Goal: Task Accomplishment & Management: Use online tool/utility

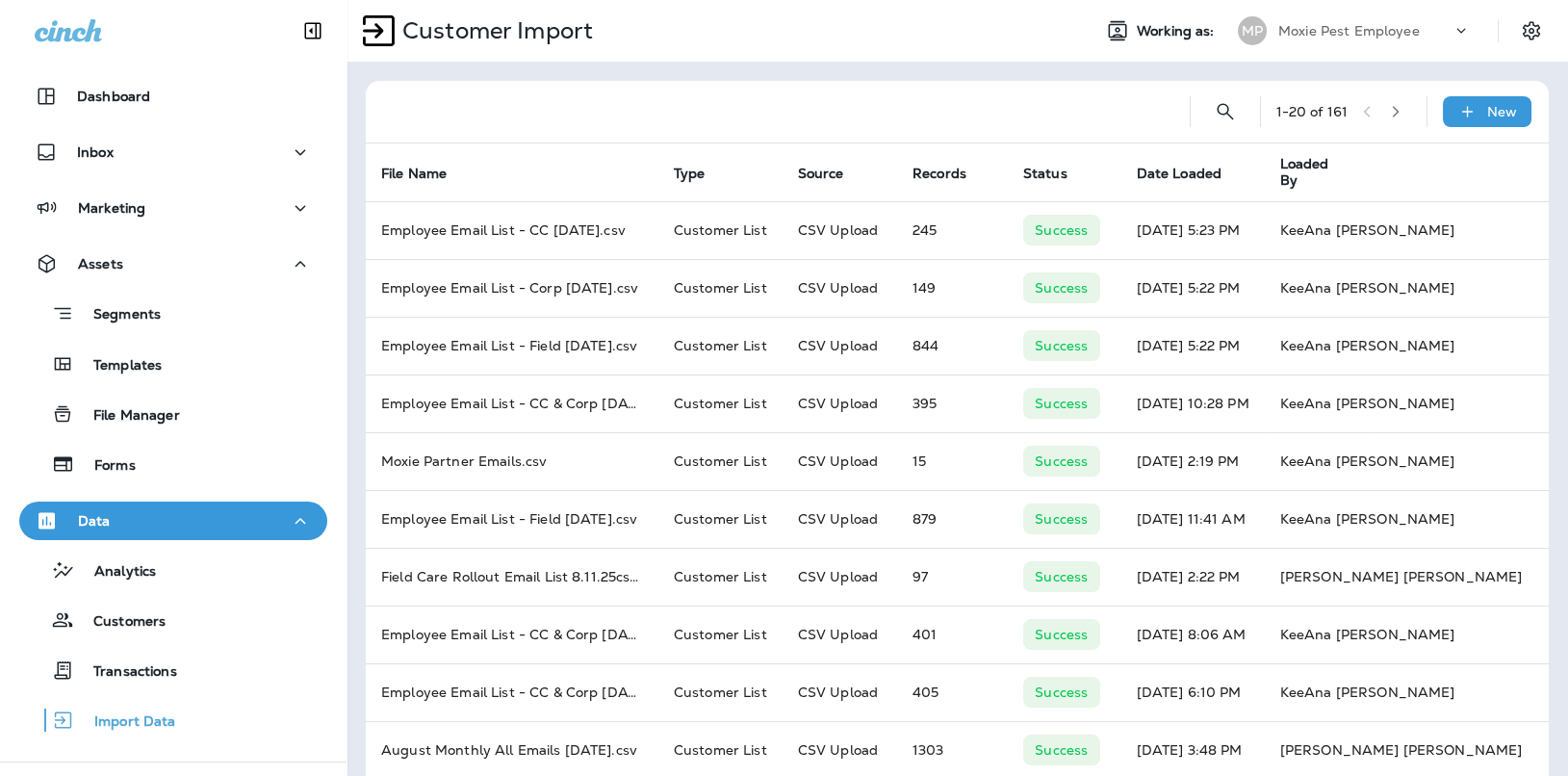
scroll to position [141, 0]
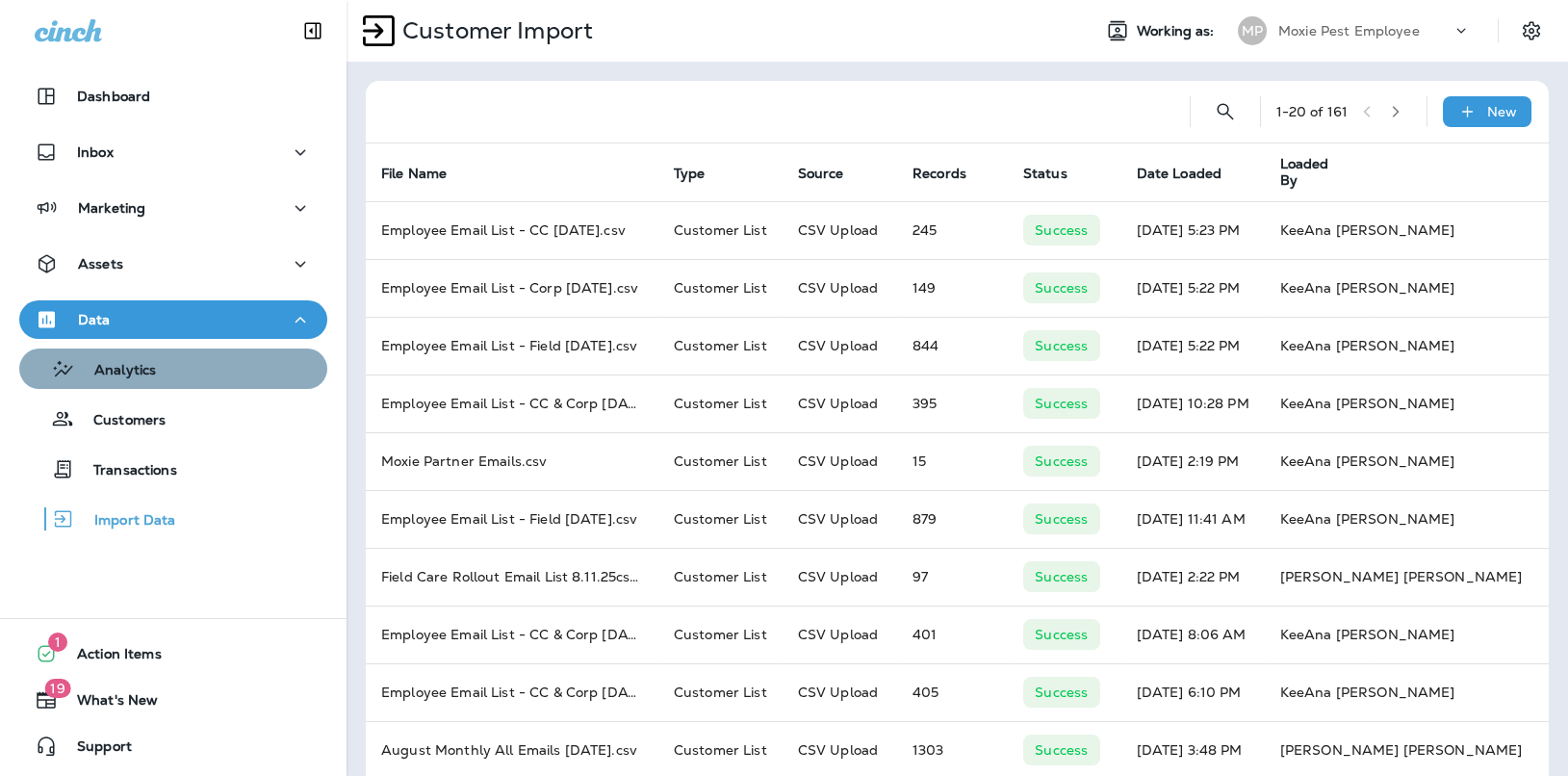
click at [165, 371] on div "Analytics" at bounding box center [173, 368] width 293 height 29
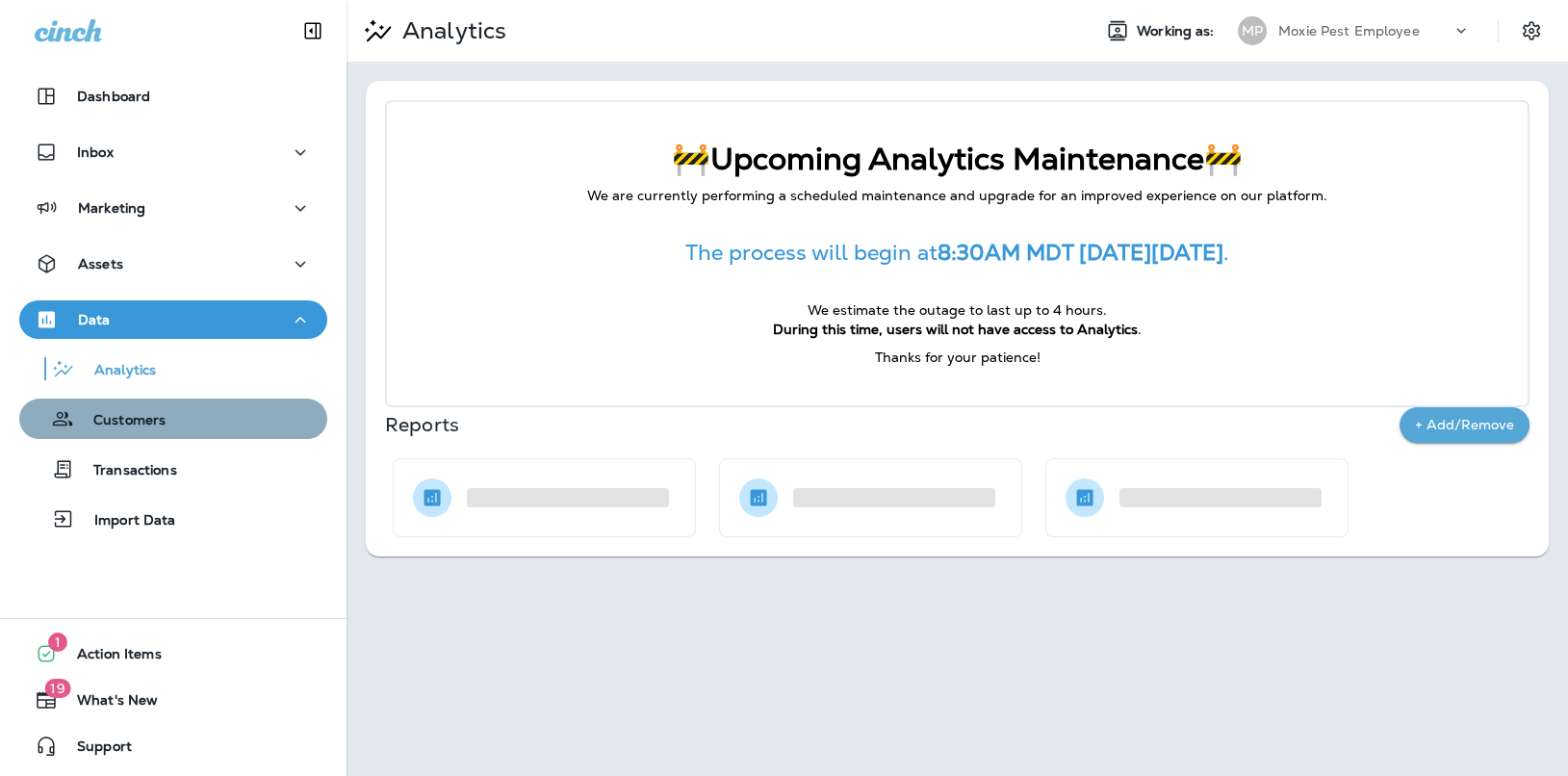
click at [156, 405] on div "Customers" at bounding box center [96, 419] width 138 height 29
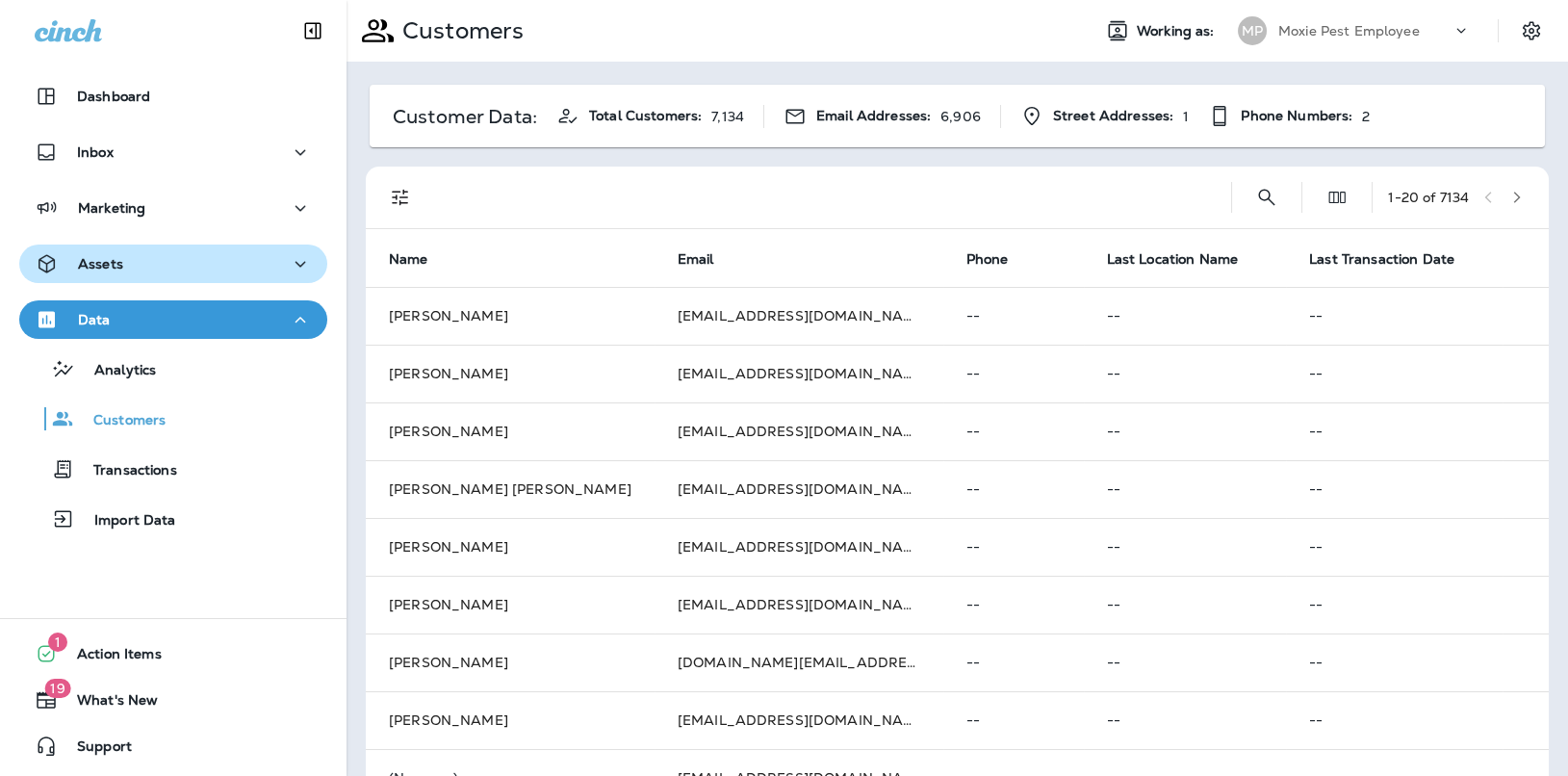
click at [214, 257] on div "Assets" at bounding box center [173, 265] width 277 height 24
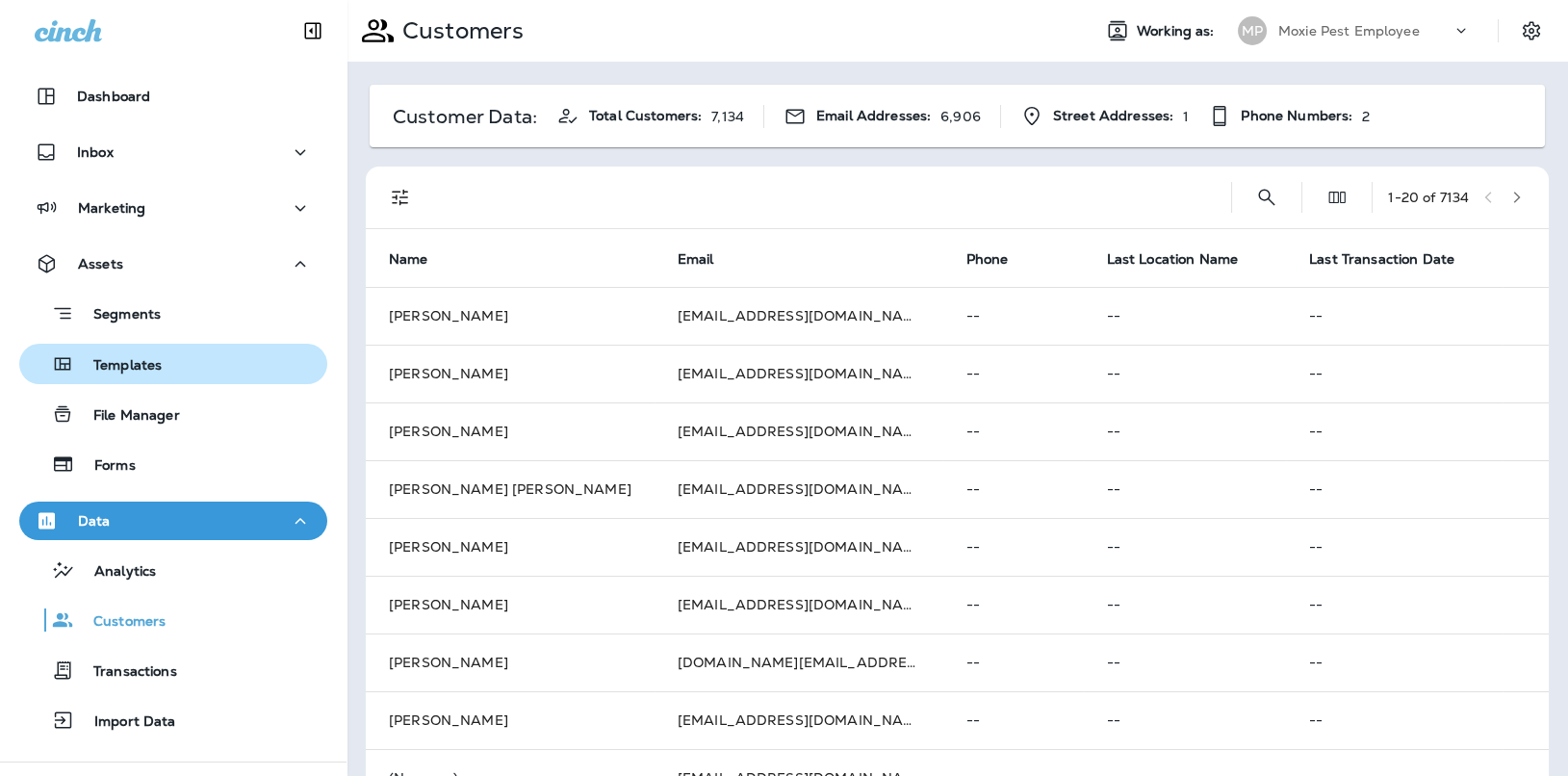
click at [150, 362] on p "Templates" at bounding box center [117, 366] width 88 height 19
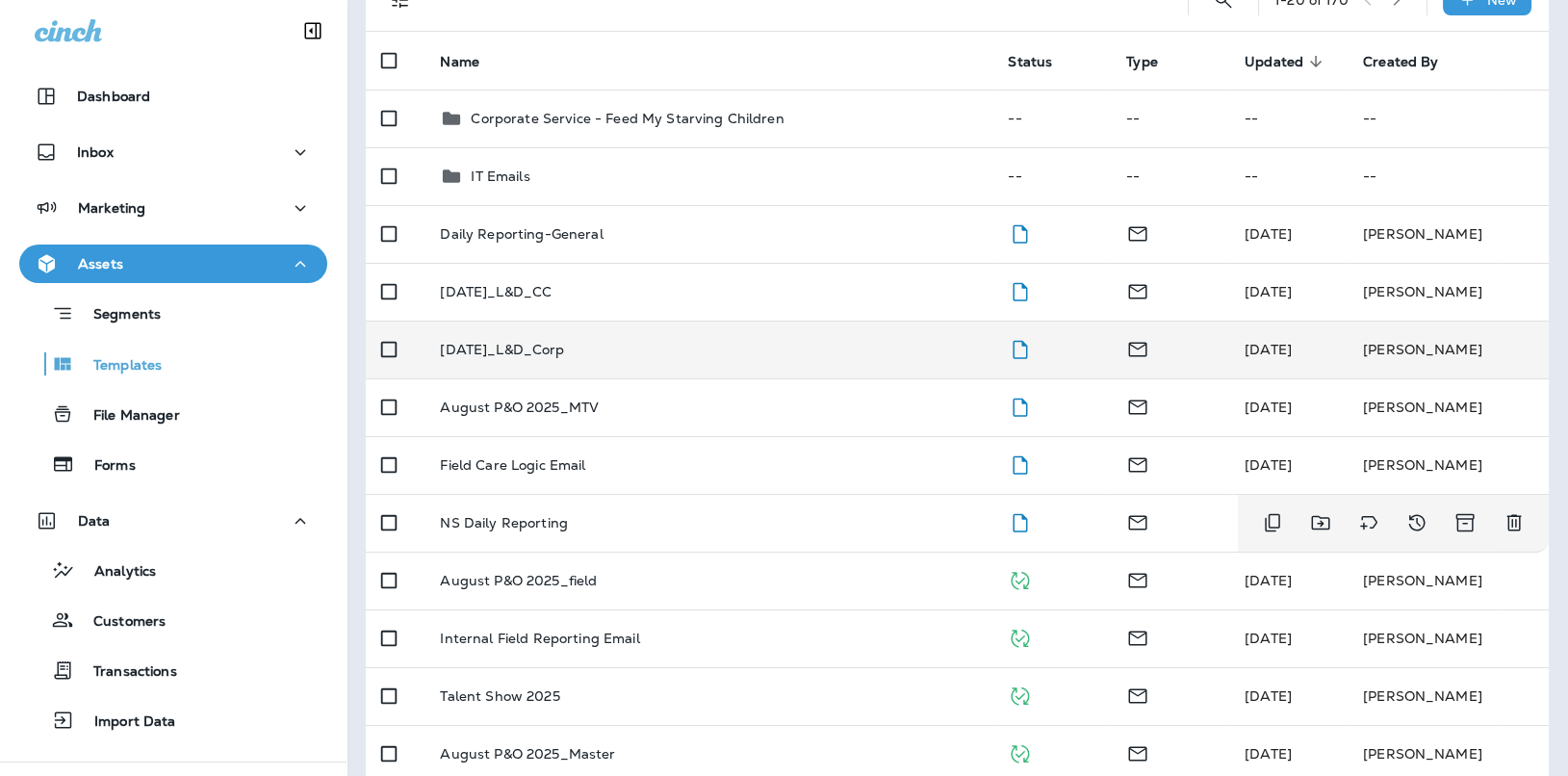
scroll to position [171, 0]
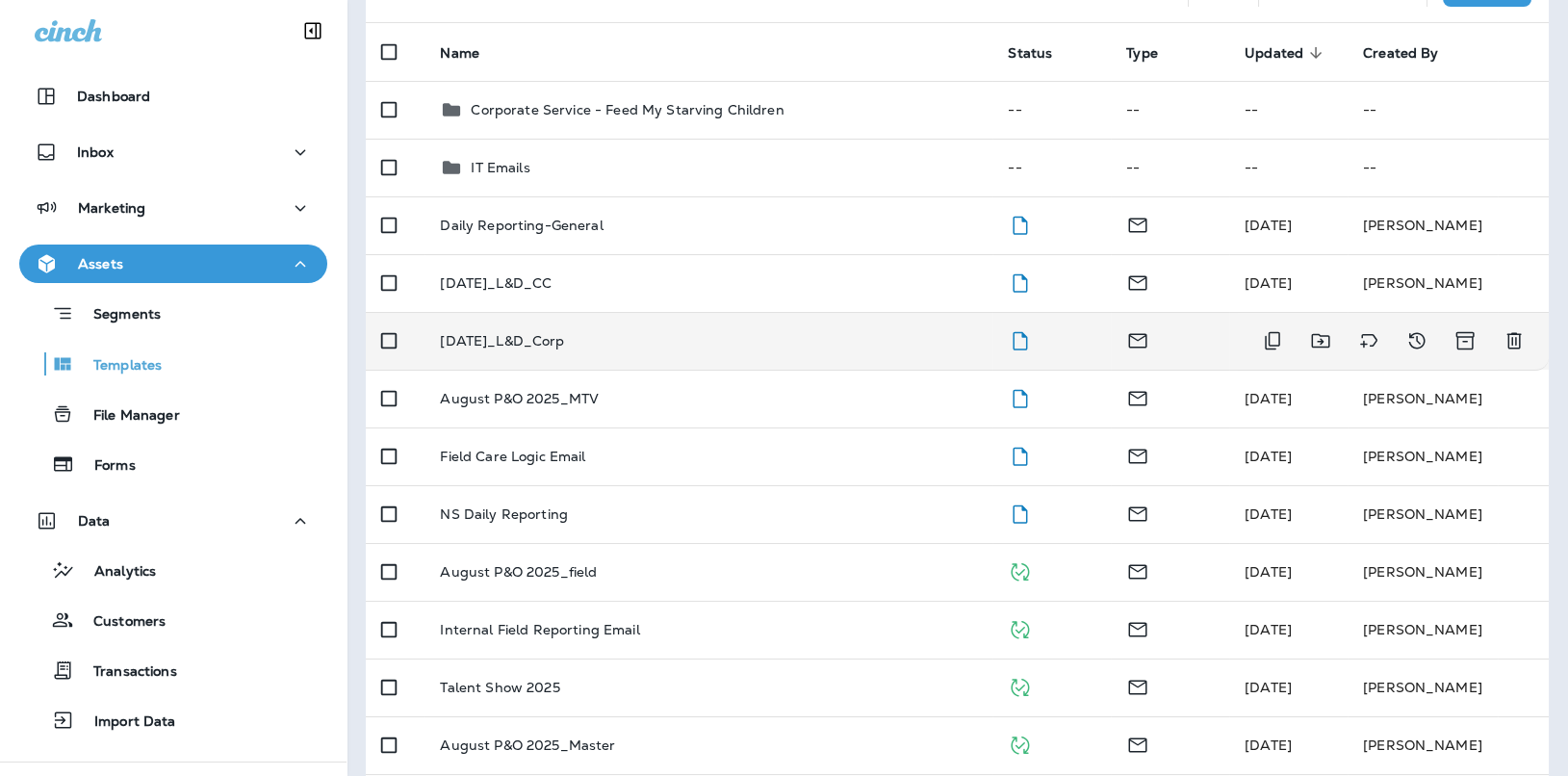
click at [550, 351] on td "[DATE]_L&D_Corp" at bounding box center [709, 341] width 568 height 58
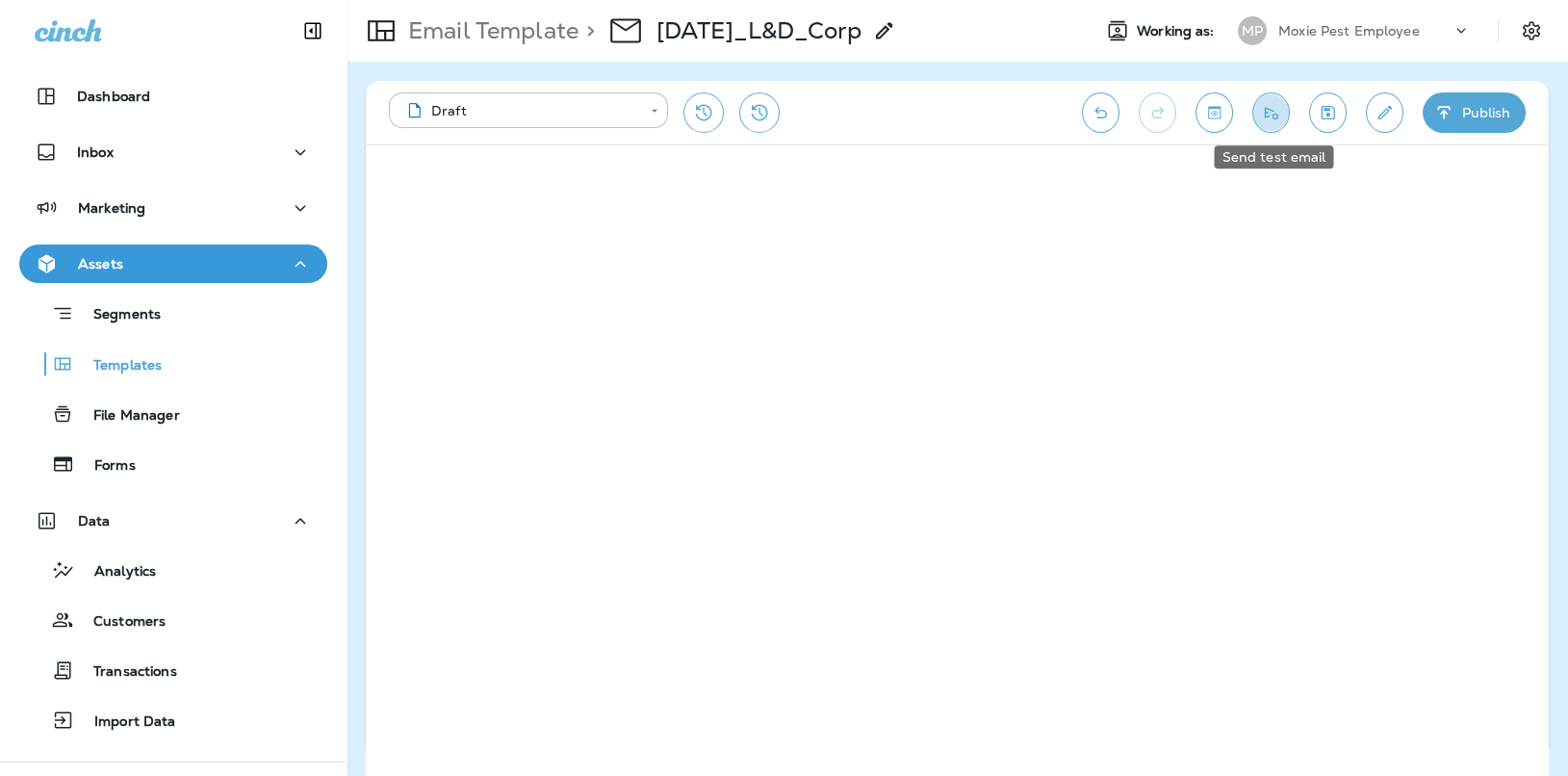
click at [1282, 110] on button "Send test email" at bounding box center [1271, 113] width 37 height 40
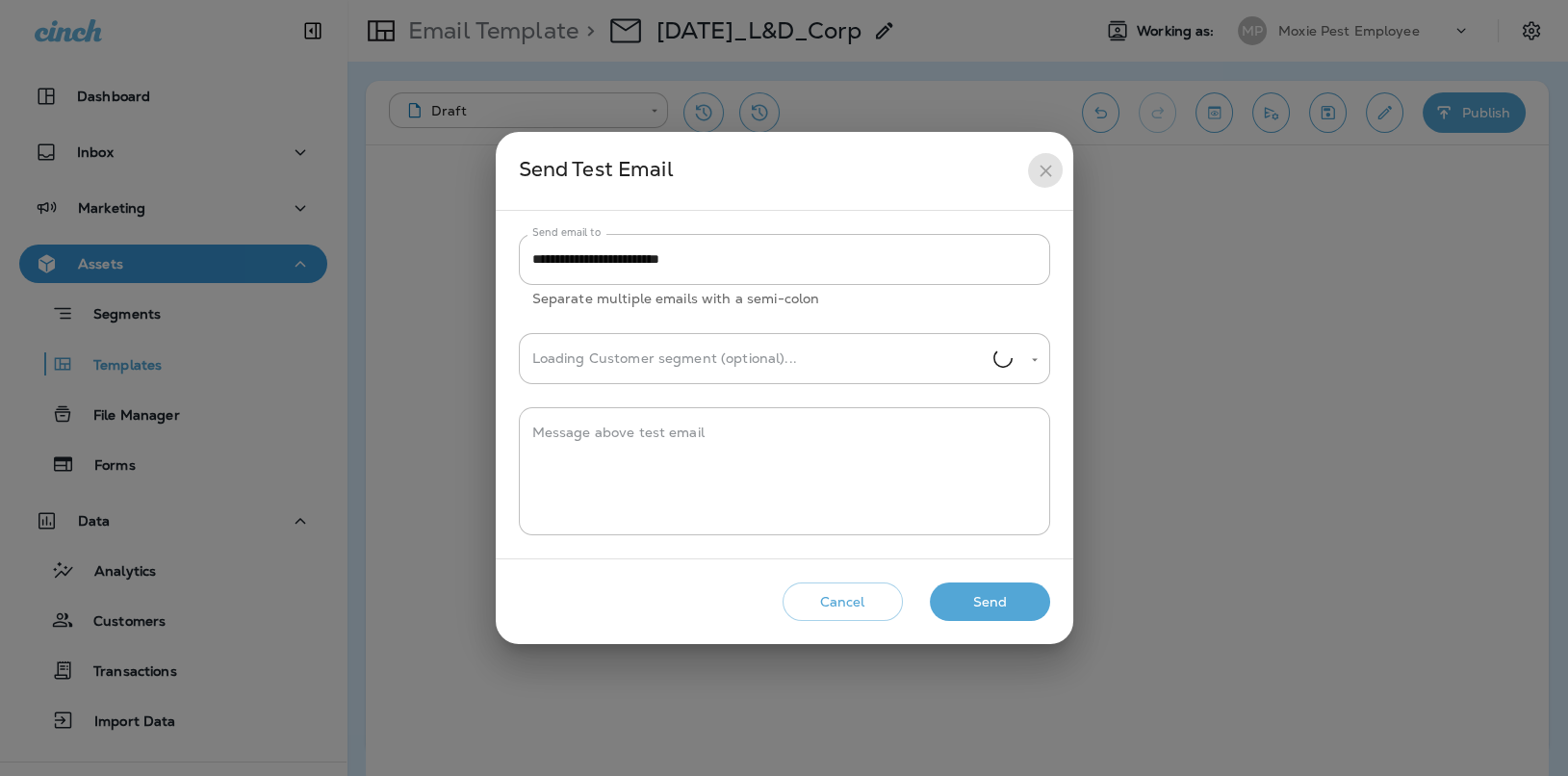
click at [1054, 168] on icon "close" at bounding box center [1046, 171] width 20 height 20
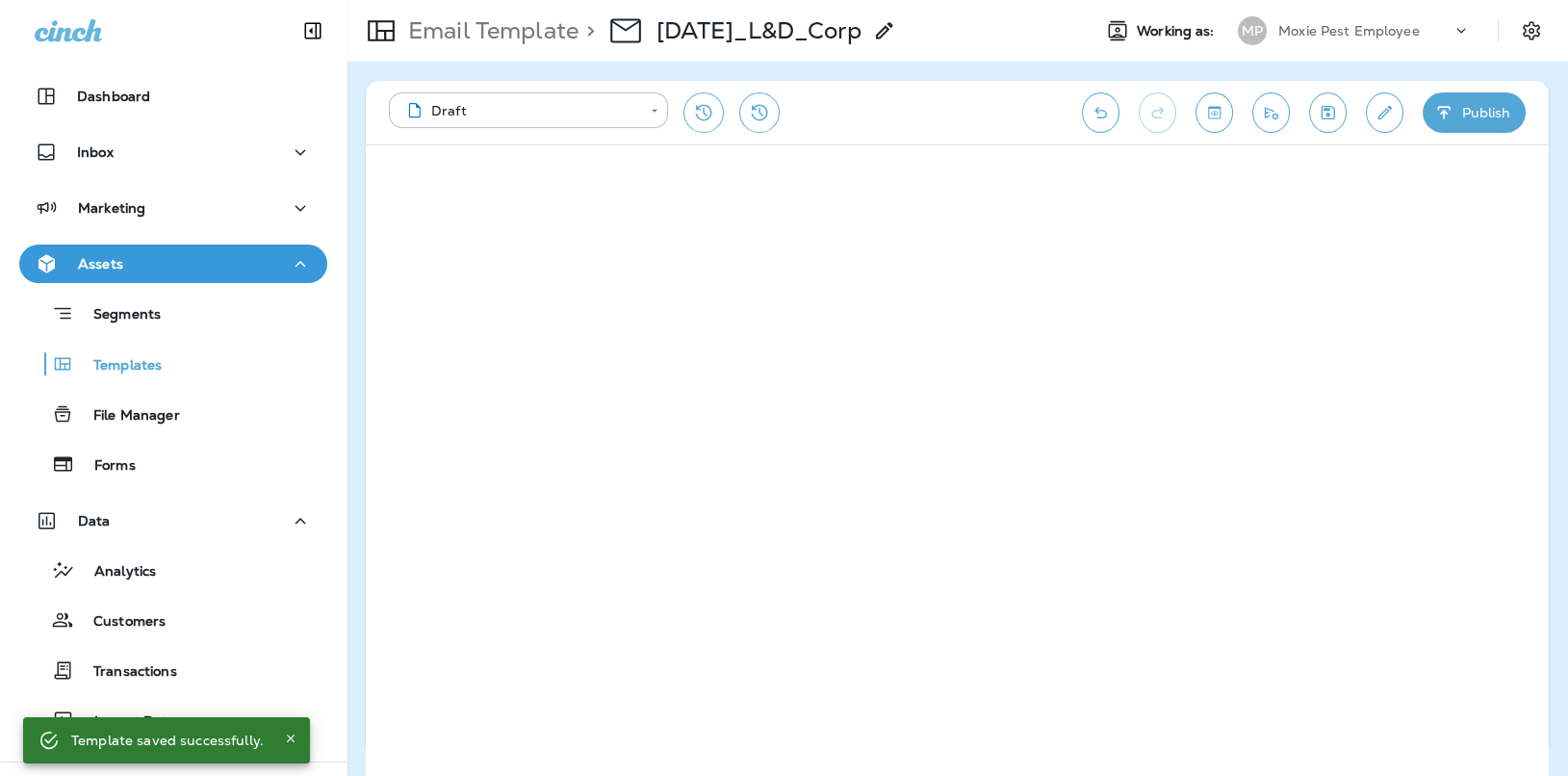
click at [1392, 136] on div "**********" at bounding box center [957, 113] width 1183 height 63
click at [1387, 120] on icon "Edit details" at bounding box center [1384, 113] width 20 height 20
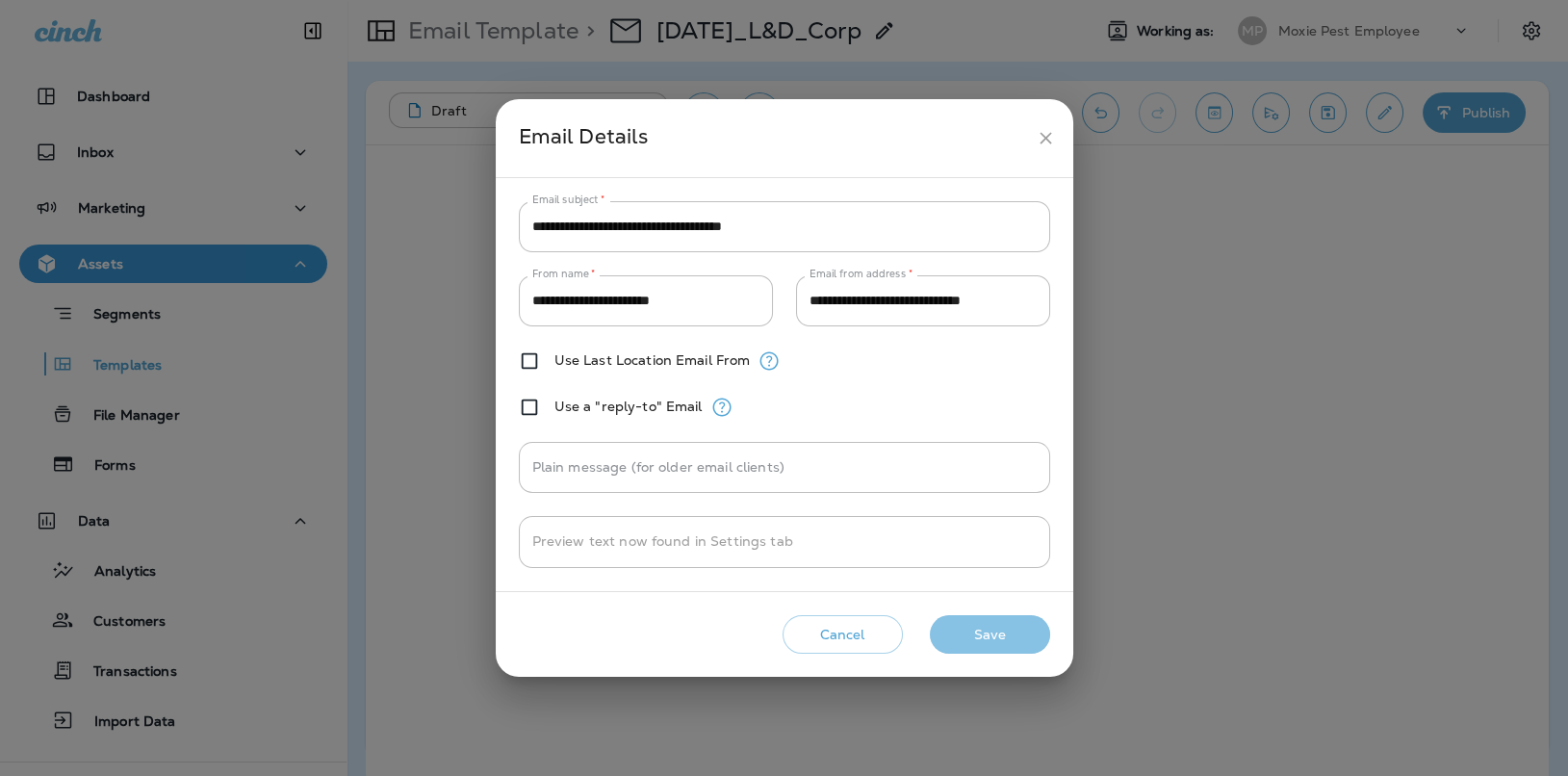
click at [987, 627] on button "Save" at bounding box center [990, 635] width 120 height 39
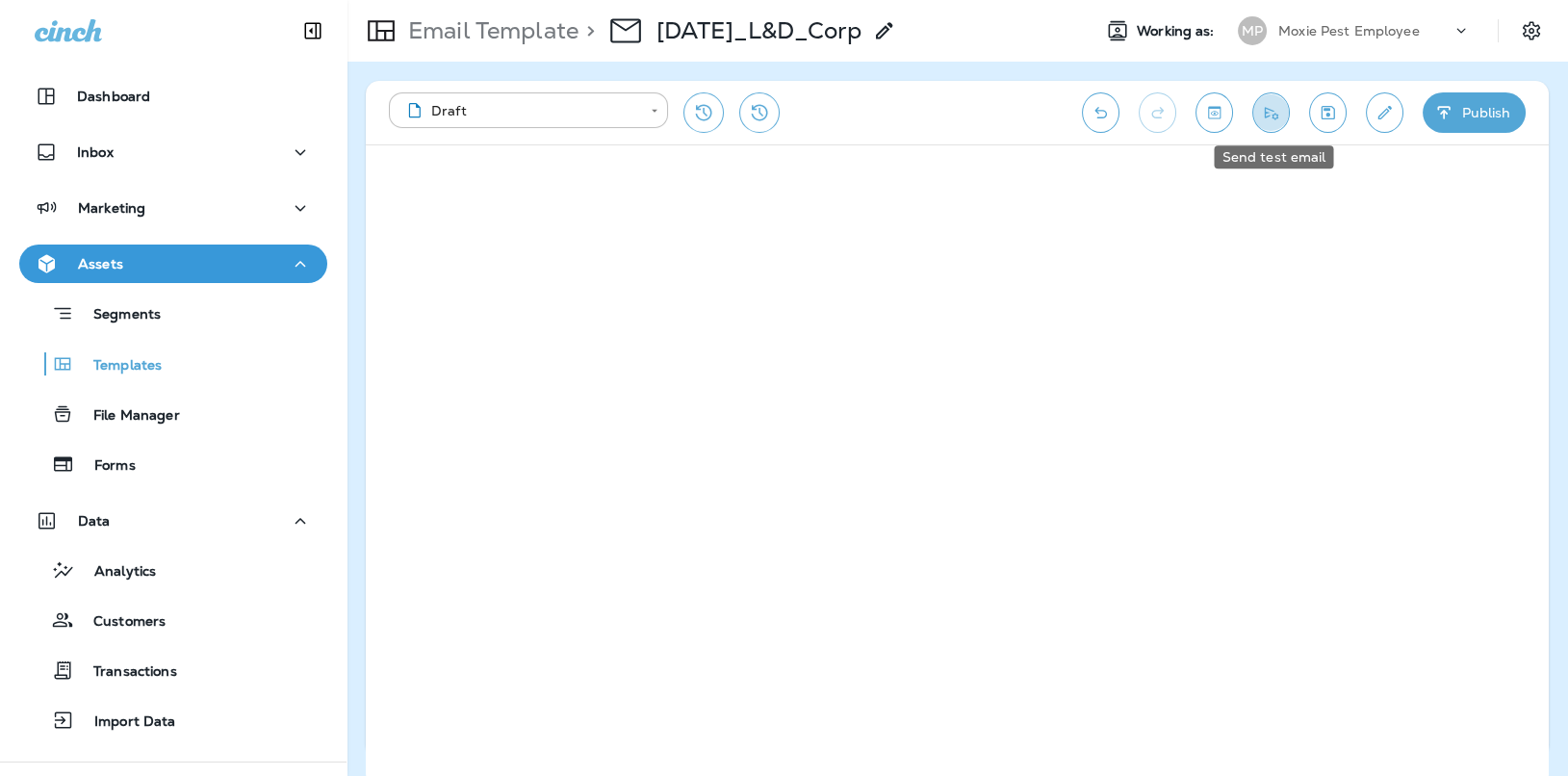
click at [1271, 106] on icon "Send test email" at bounding box center [1271, 113] width 20 height 20
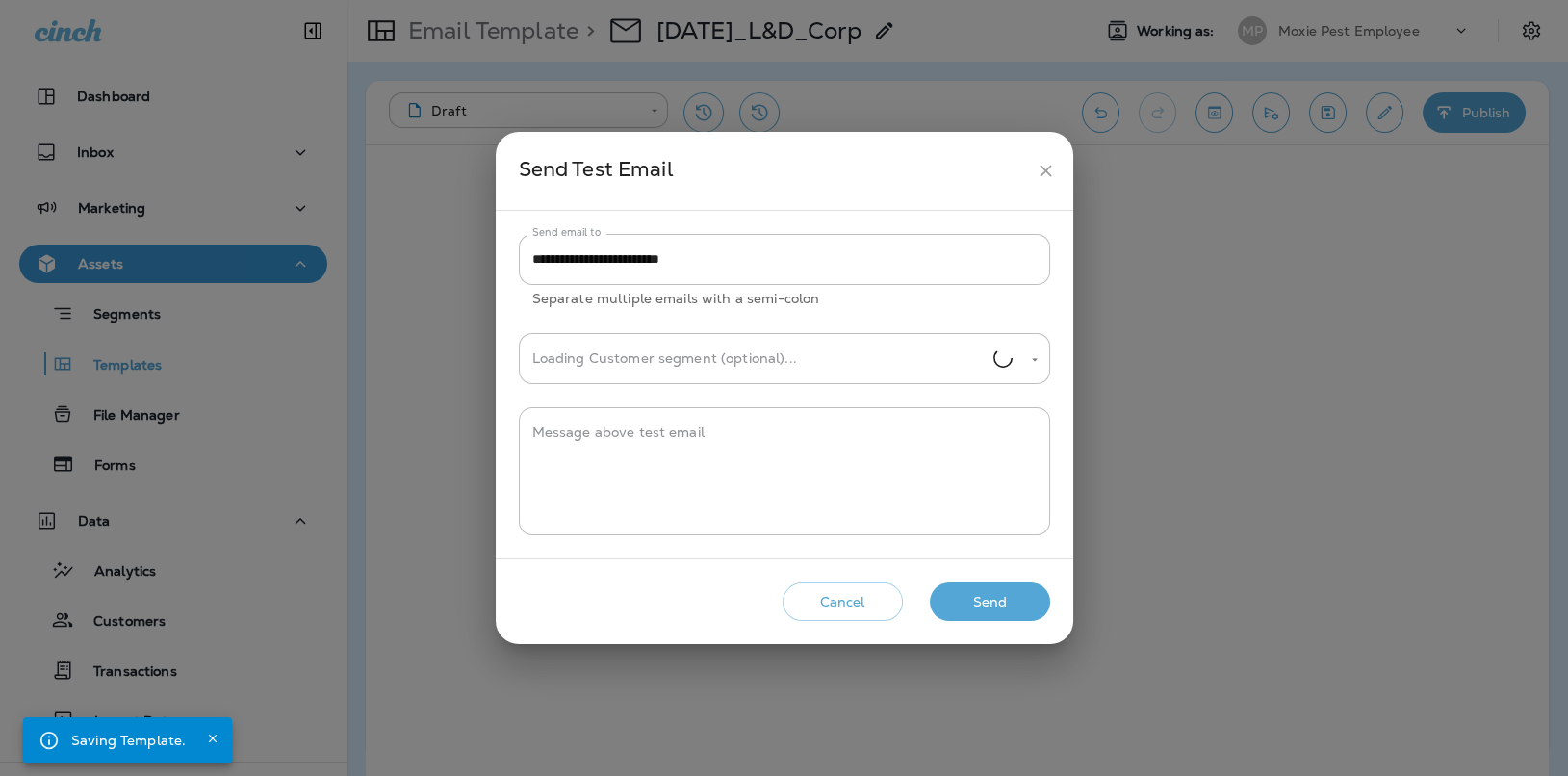
click at [951, 563] on div "**********" at bounding box center [784, 389] width 577 height 513
click at [956, 589] on button "Send" at bounding box center [990, 602] width 120 height 39
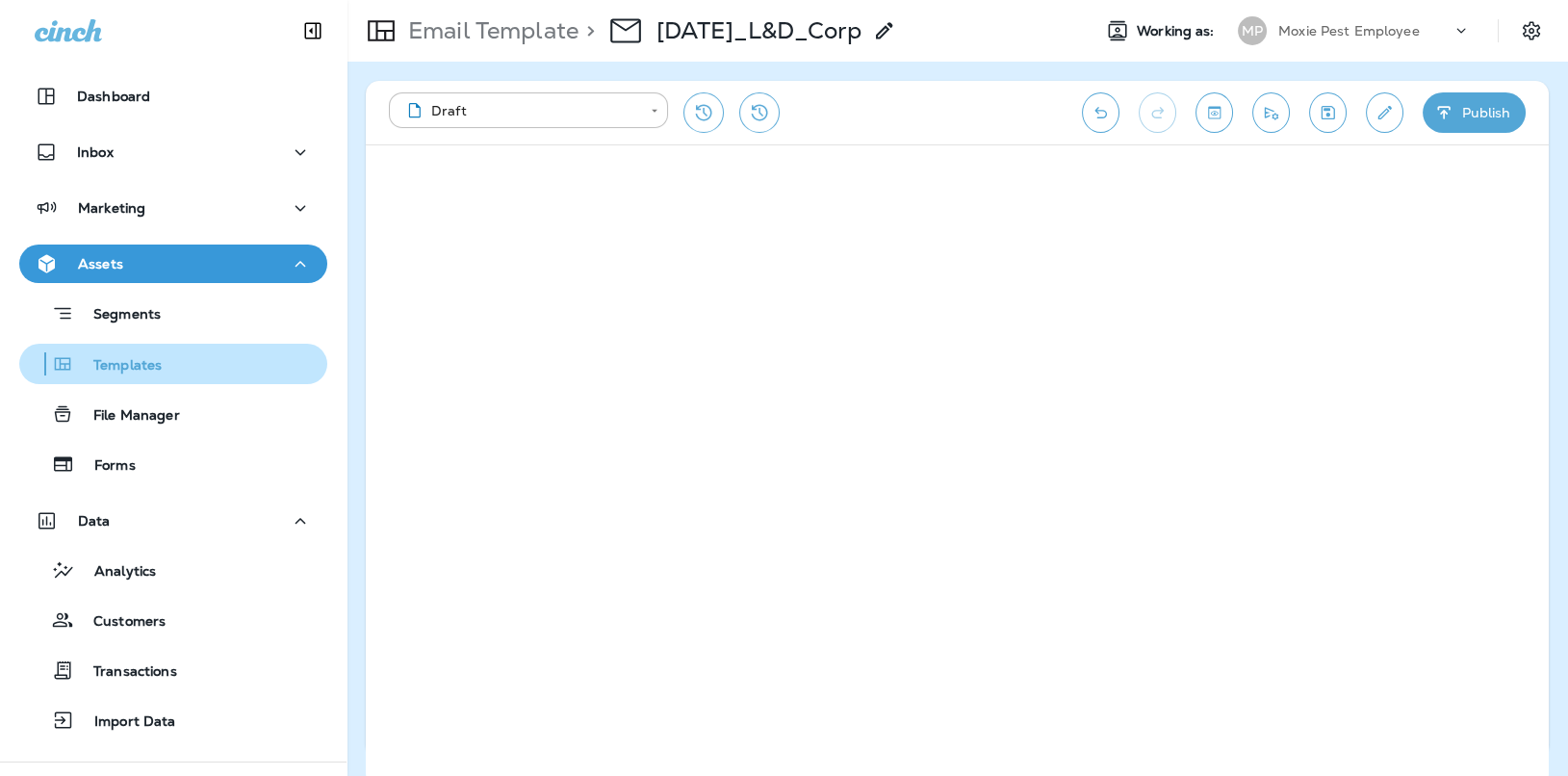
click at [177, 362] on div "Templates" at bounding box center [173, 363] width 293 height 29
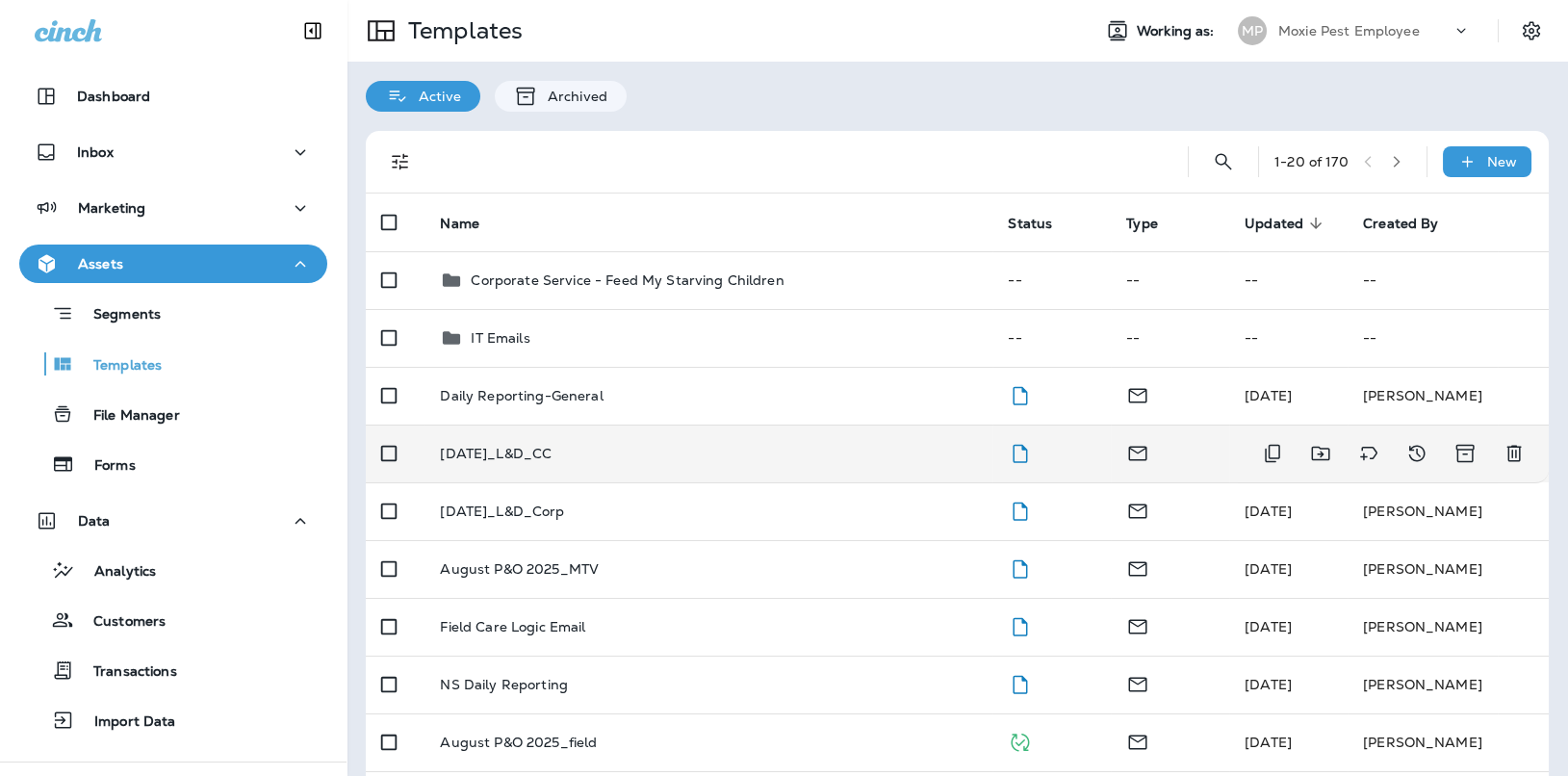
click at [505, 454] on p "[DATE]_L&D_CC" at bounding box center [495, 454] width 112 height 16
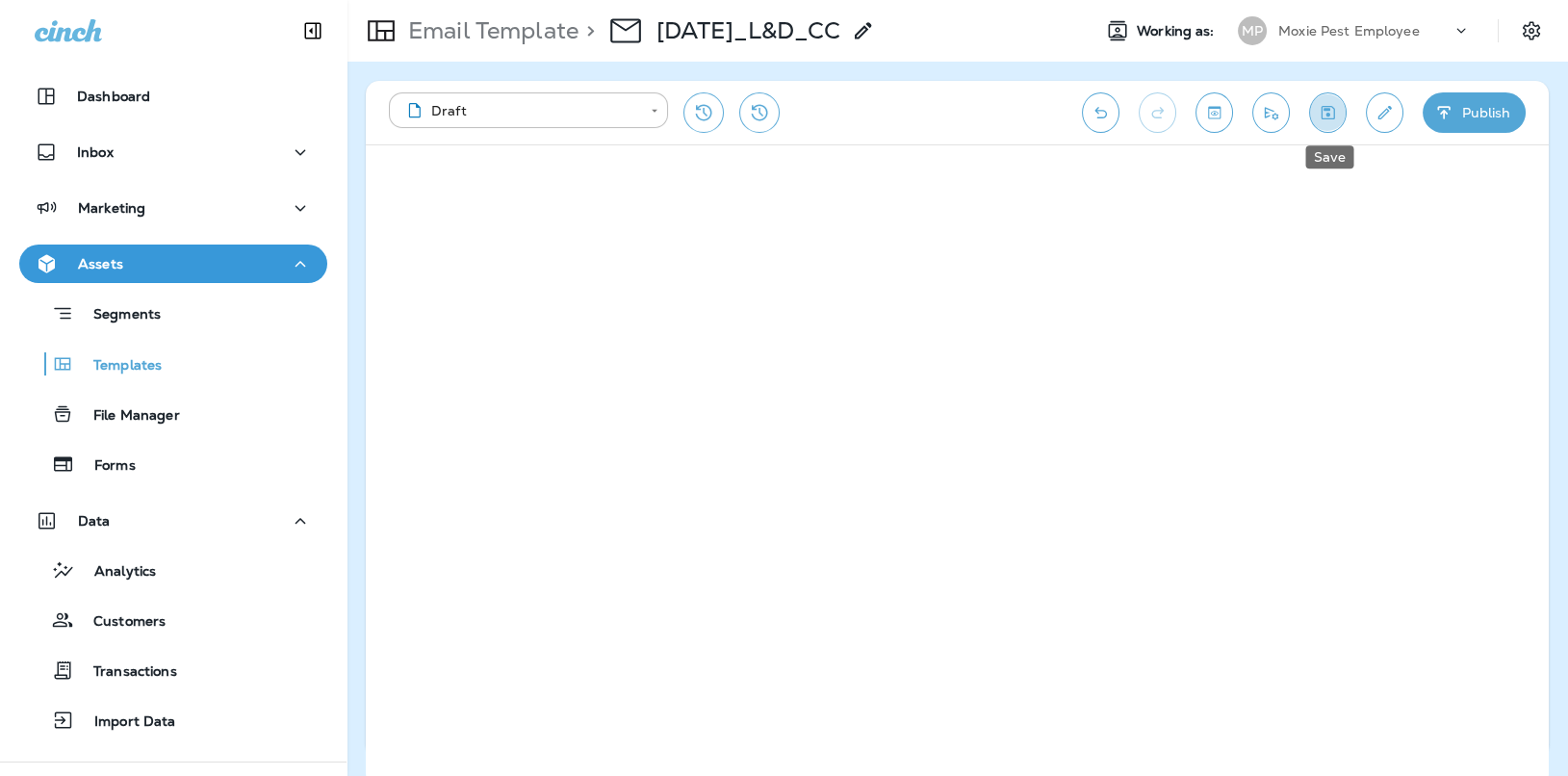
click at [1339, 101] on button "Save" at bounding box center [1328, 113] width 37 height 40
click at [1281, 116] on icon "Send test email" at bounding box center [1271, 113] width 20 height 20
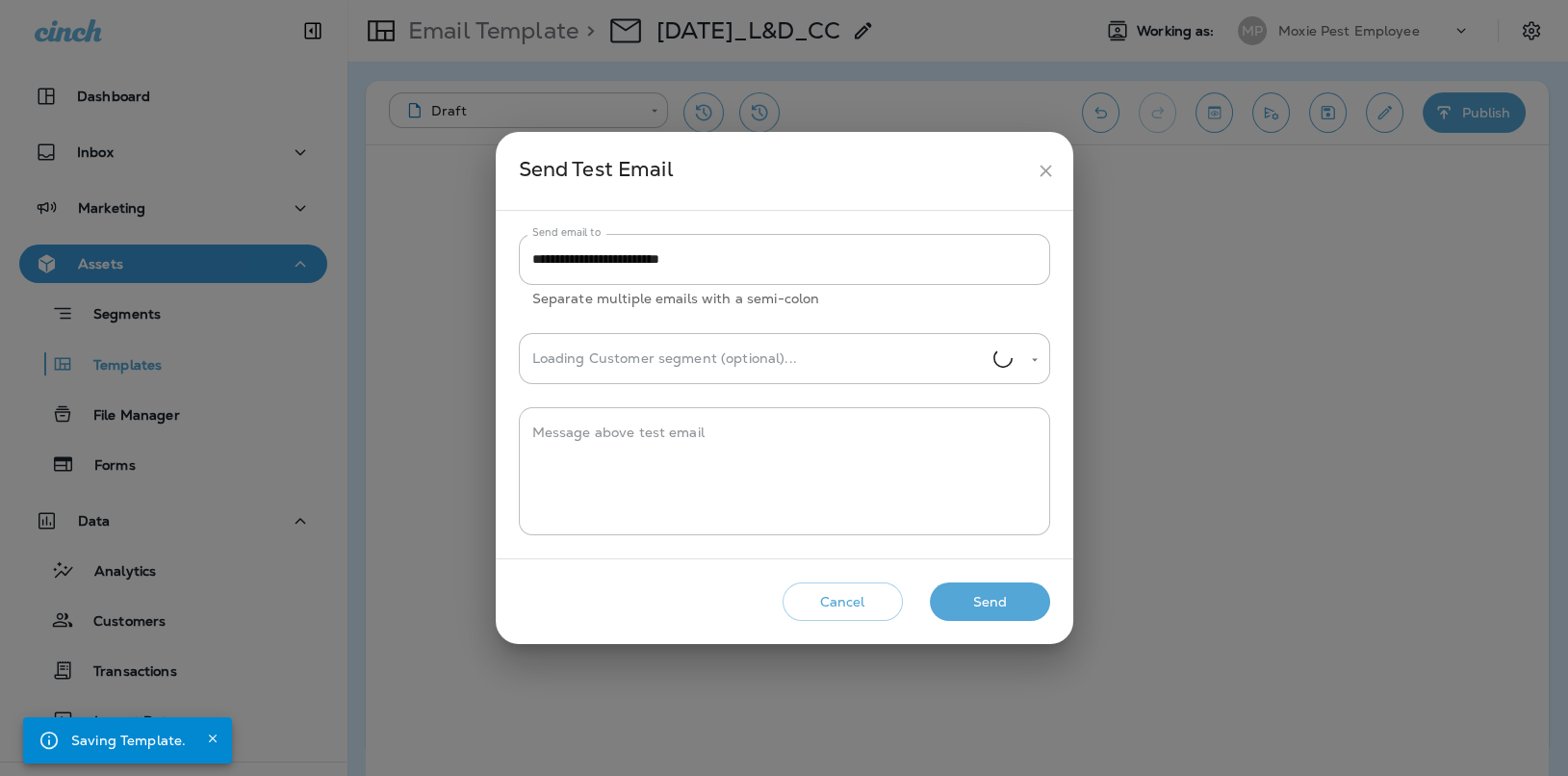
click at [1011, 596] on button "Send" at bounding box center [990, 602] width 120 height 39
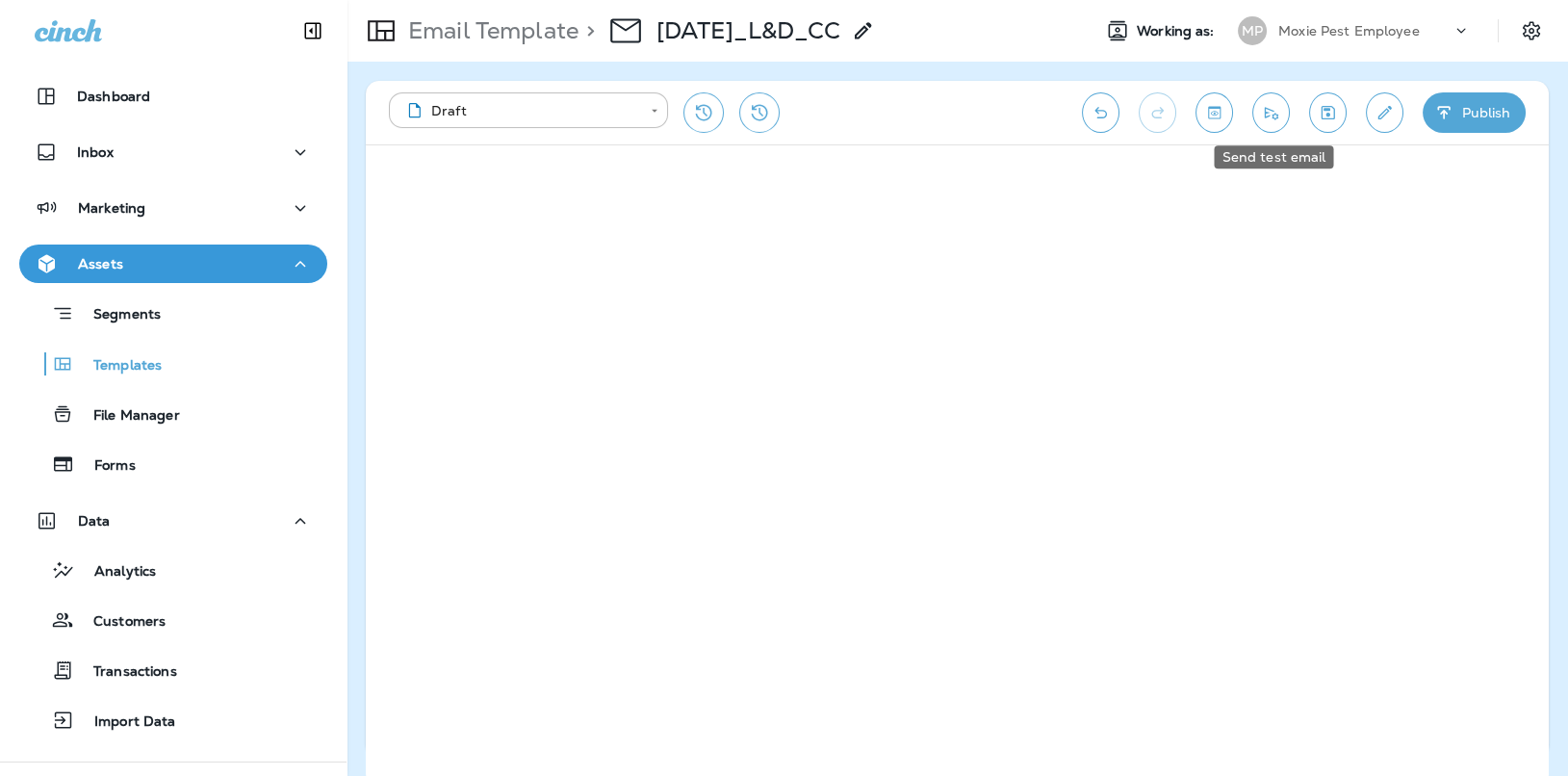
click at [1280, 111] on icon "Send test email" at bounding box center [1271, 113] width 20 height 20
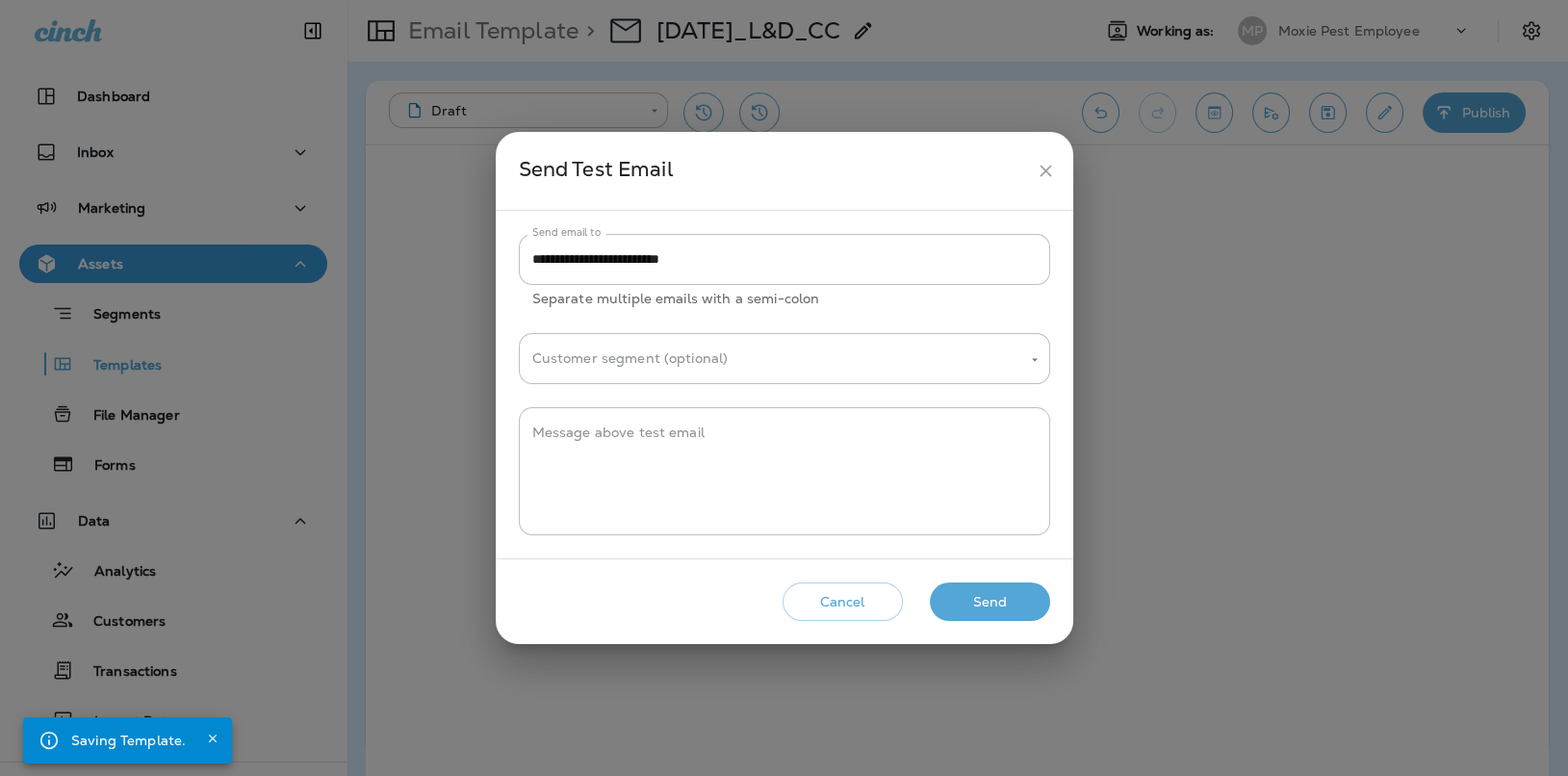
click at [873, 586] on button "Cancel" at bounding box center [843, 602] width 120 height 39
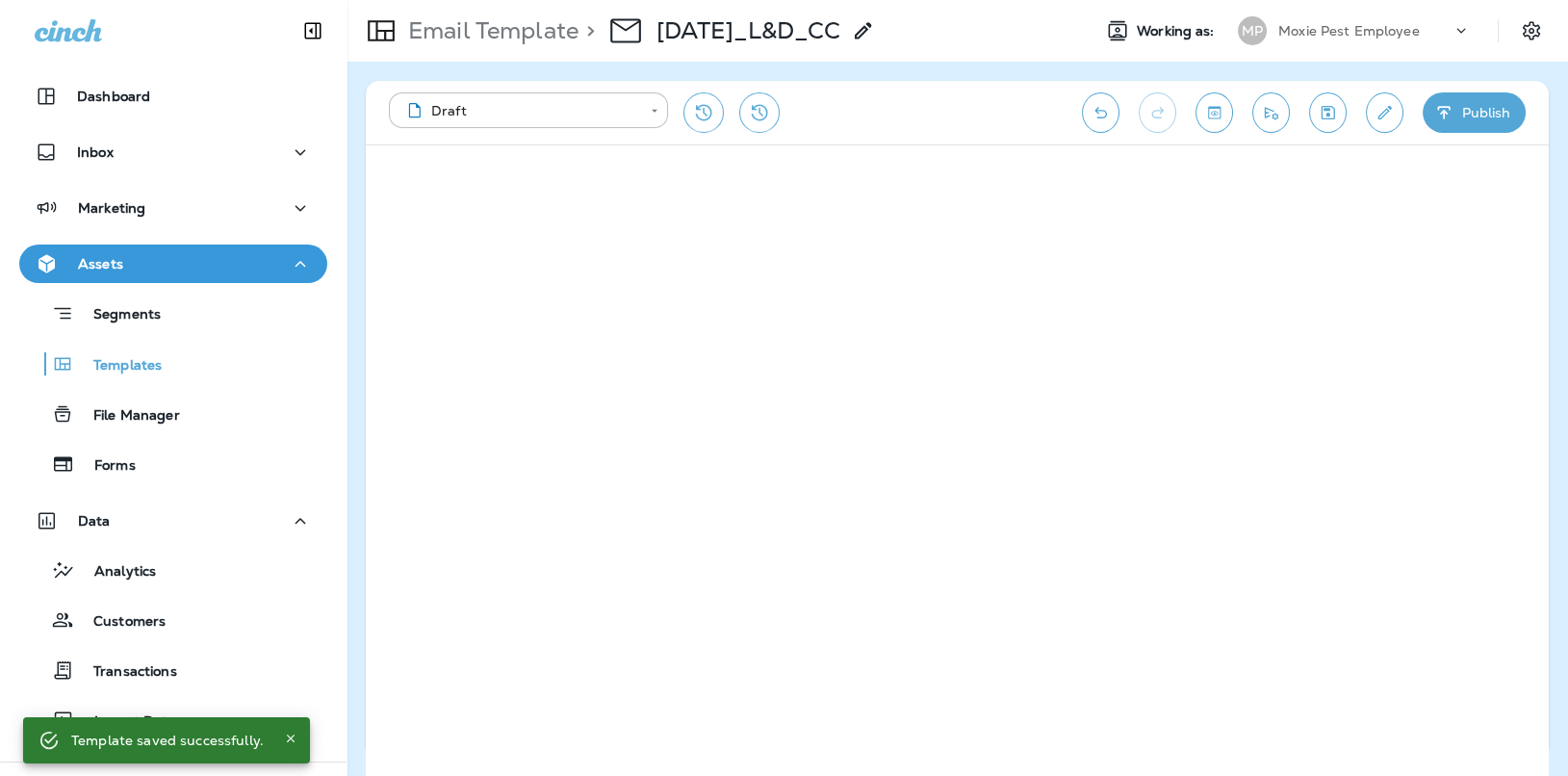
click at [1486, 107] on button "Publish" at bounding box center [1474, 113] width 103 height 40
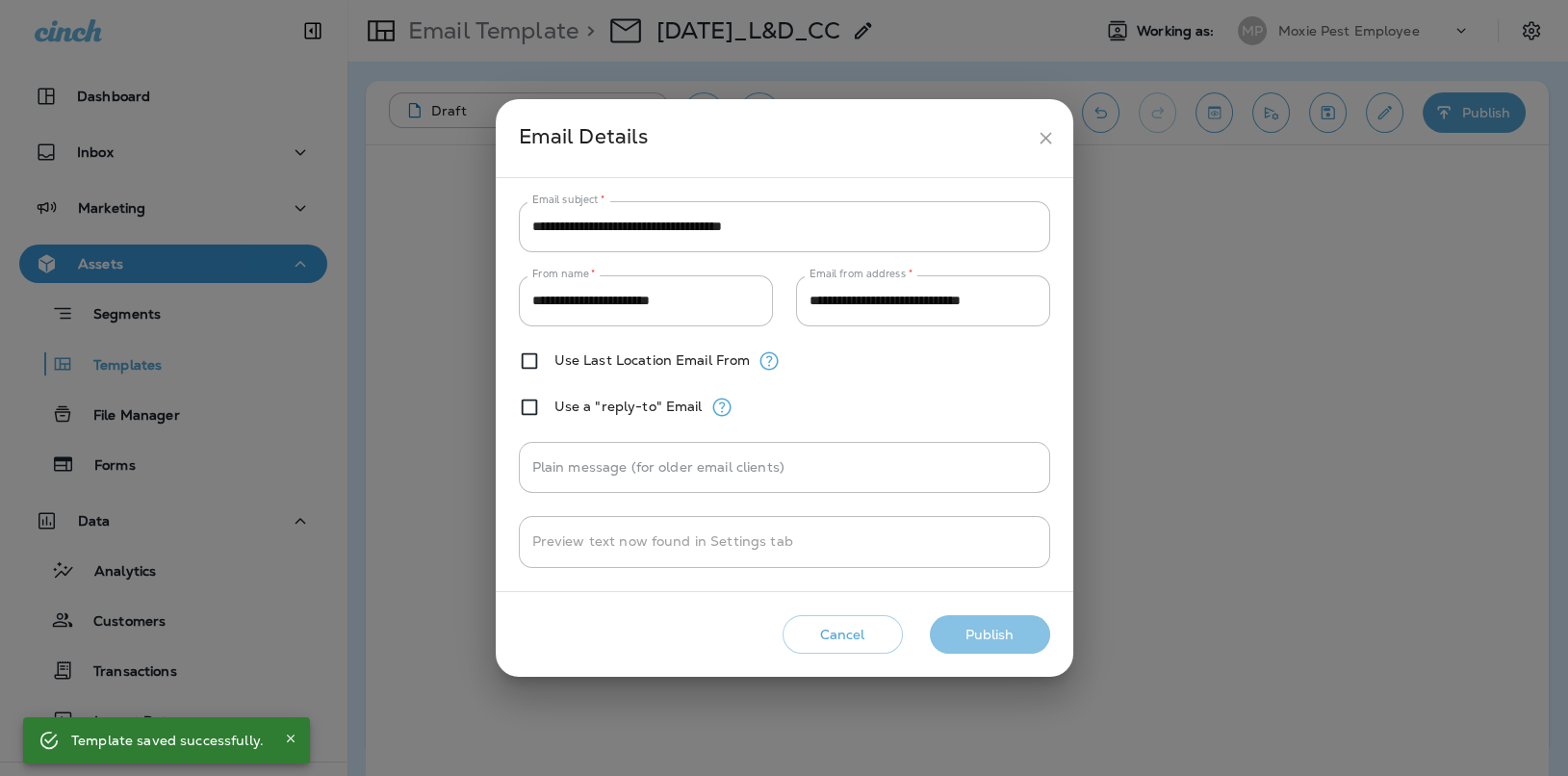
click at [1016, 624] on button "Publish" at bounding box center [990, 635] width 120 height 39
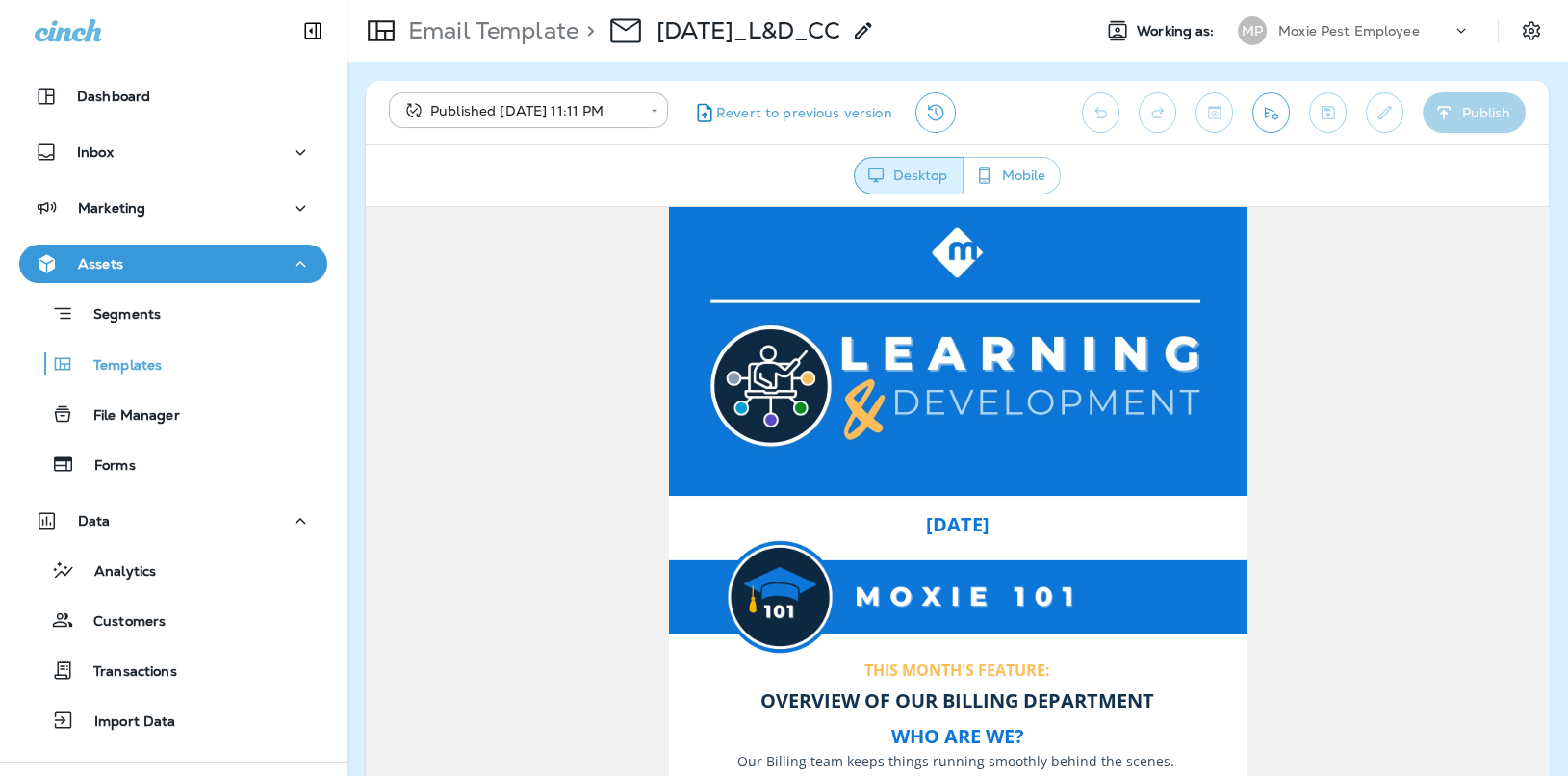
click at [1269, 119] on icon "Send test email" at bounding box center [1271, 113] width 20 height 20
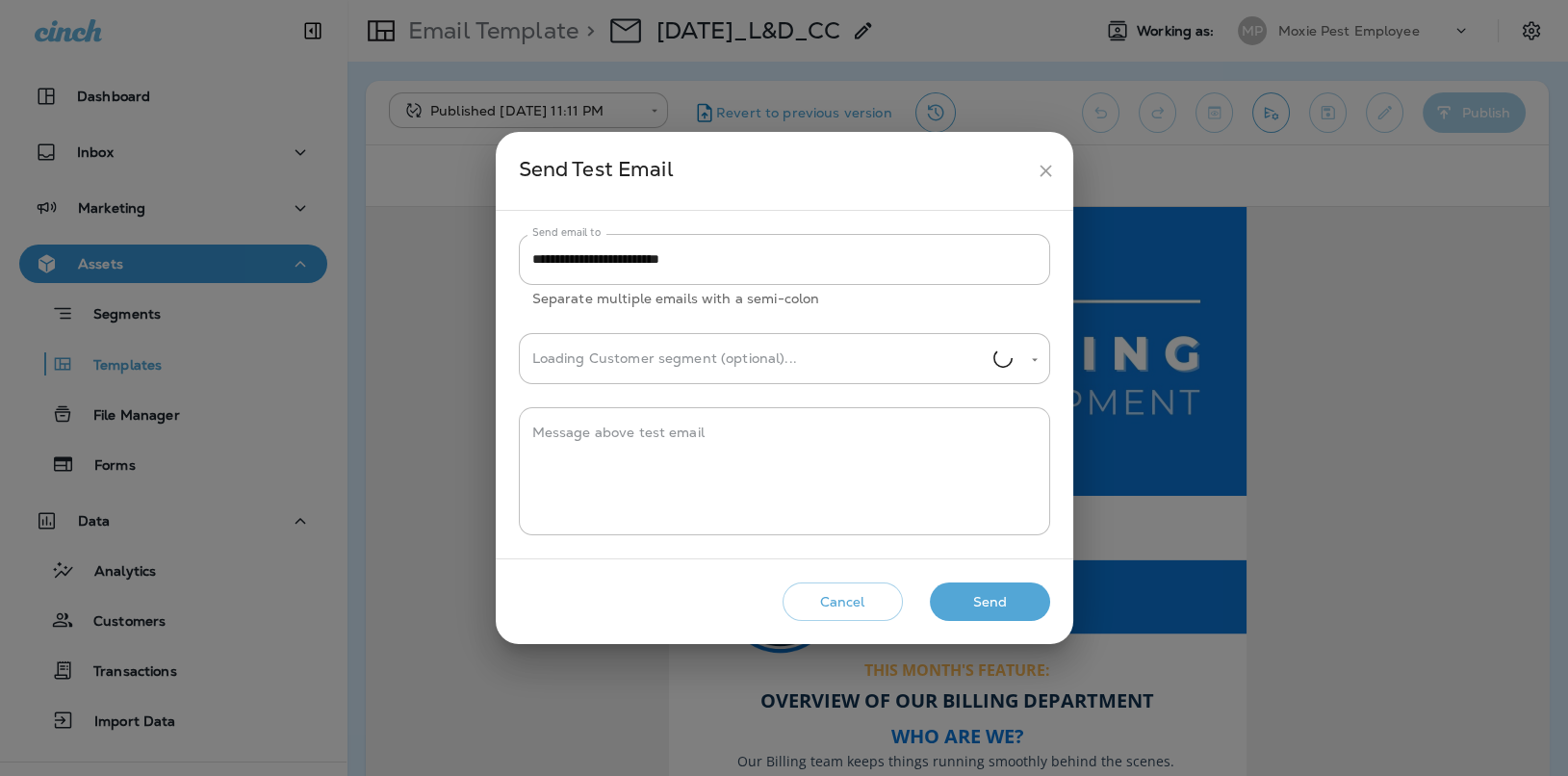
click at [999, 598] on button "Send" at bounding box center [990, 602] width 120 height 39
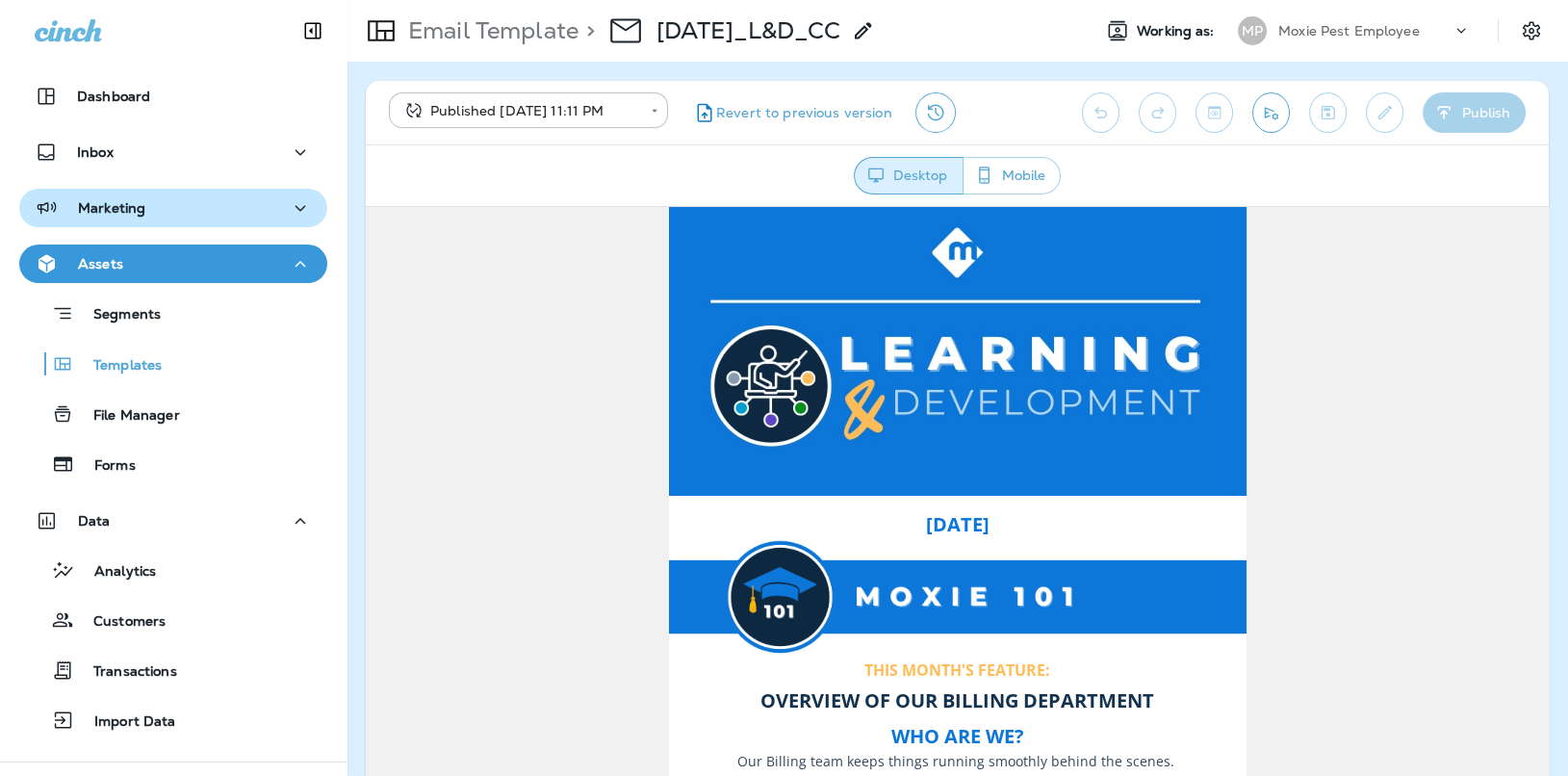
click at [253, 218] on div "Marketing" at bounding box center [173, 208] width 277 height 24
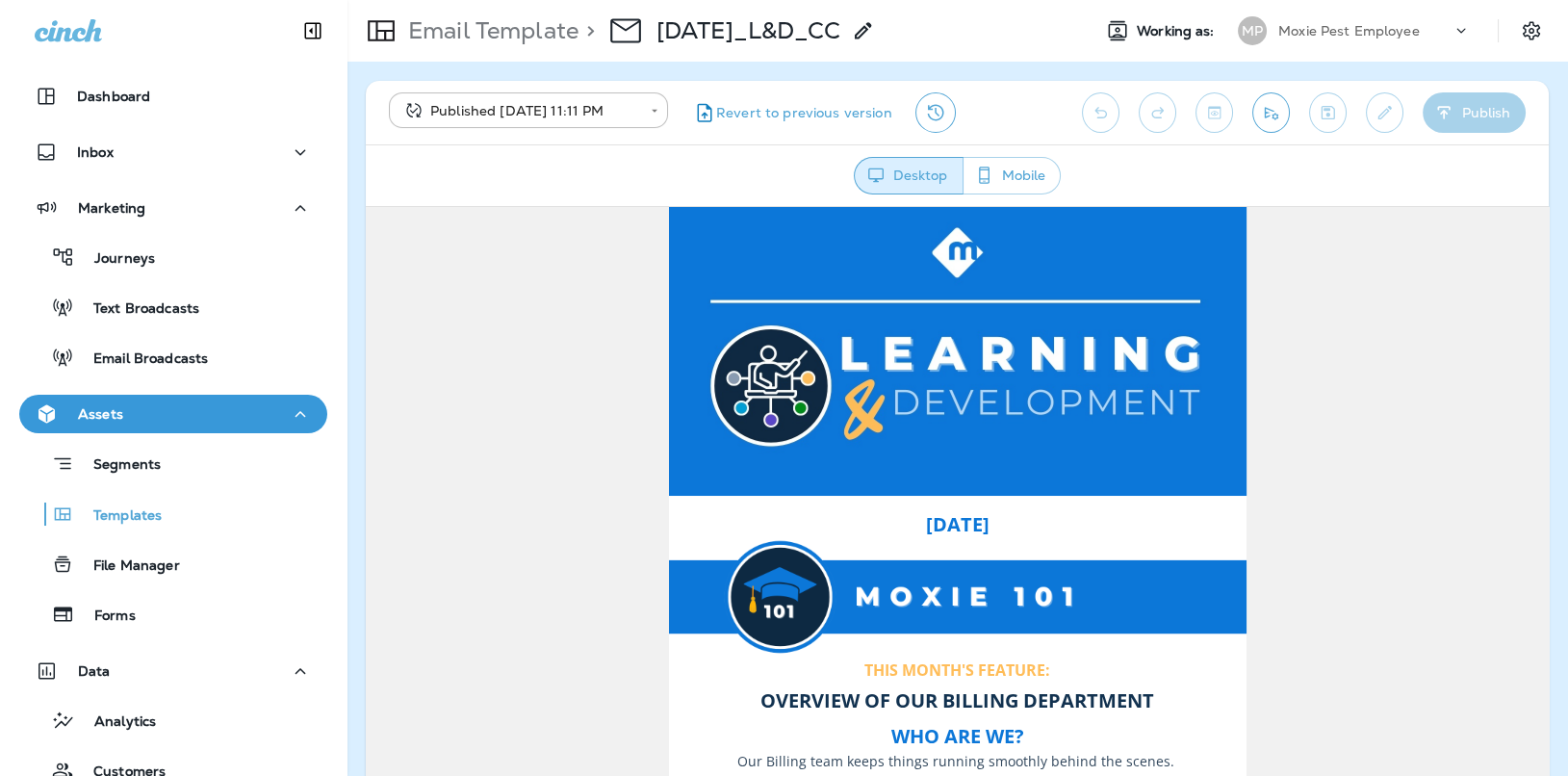
click at [214, 333] on div "Journeys Text Broadcasts Email Broadcasts" at bounding box center [174, 302] width 308 height 150
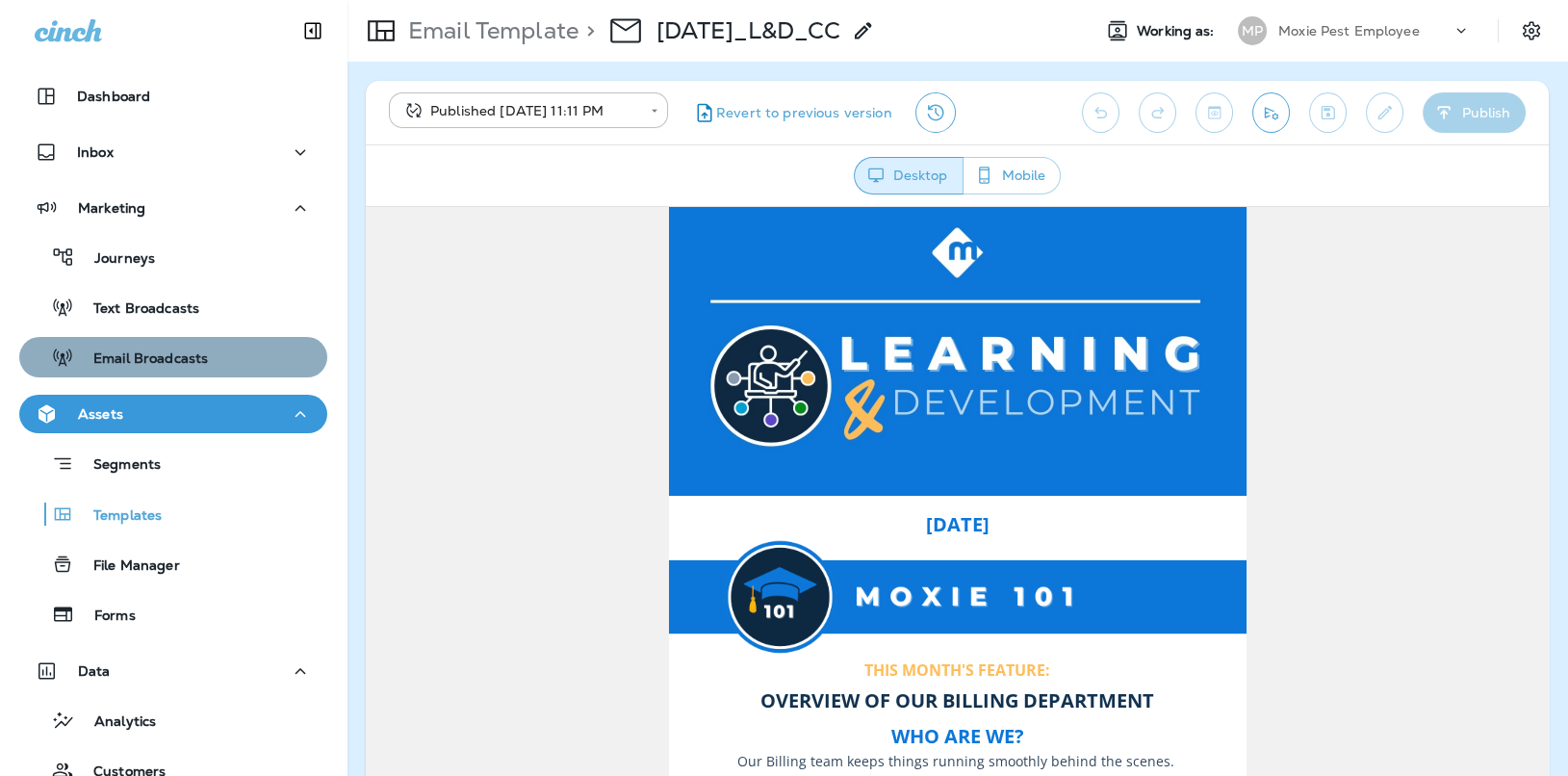
click at [209, 349] on div "Email Broadcasts" at bounding box center [173, 356] width 293 height 29
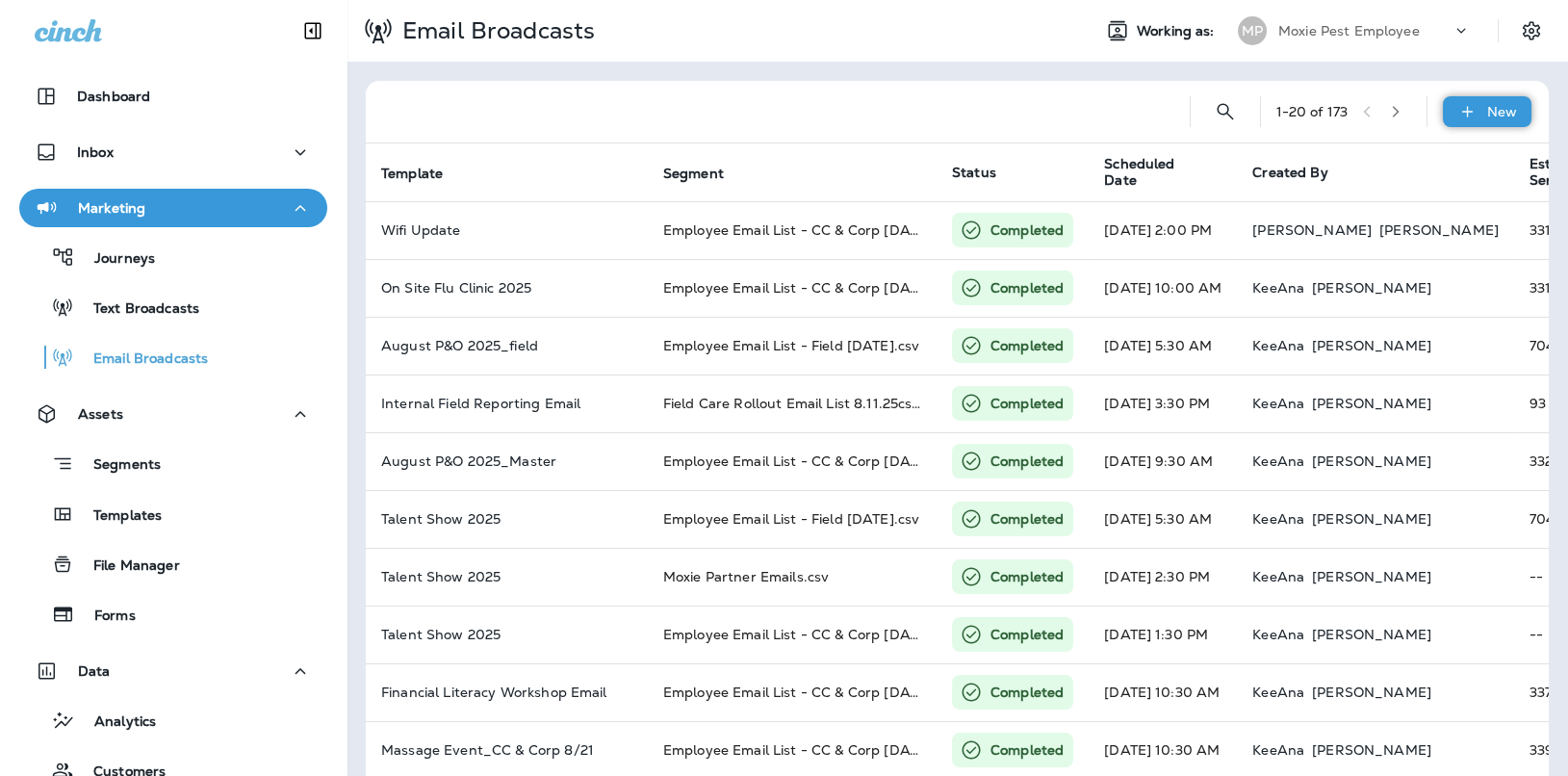
click at [1515, 118] on p "New" at bounding box center [1502, 112] width 30 height 16
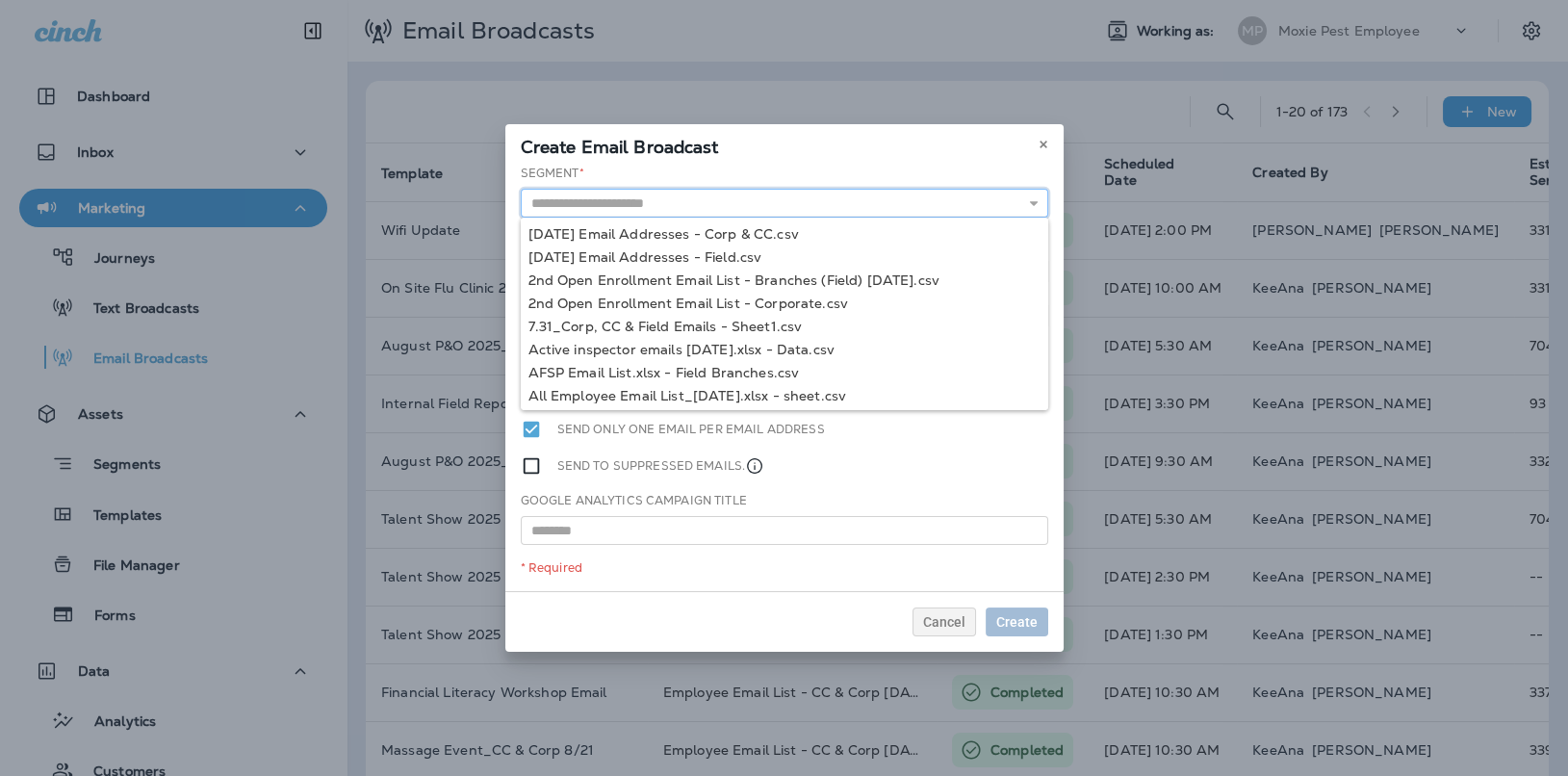
click at [767, 206] on input "text" at bounding box center [784, 202] width 528 height 29
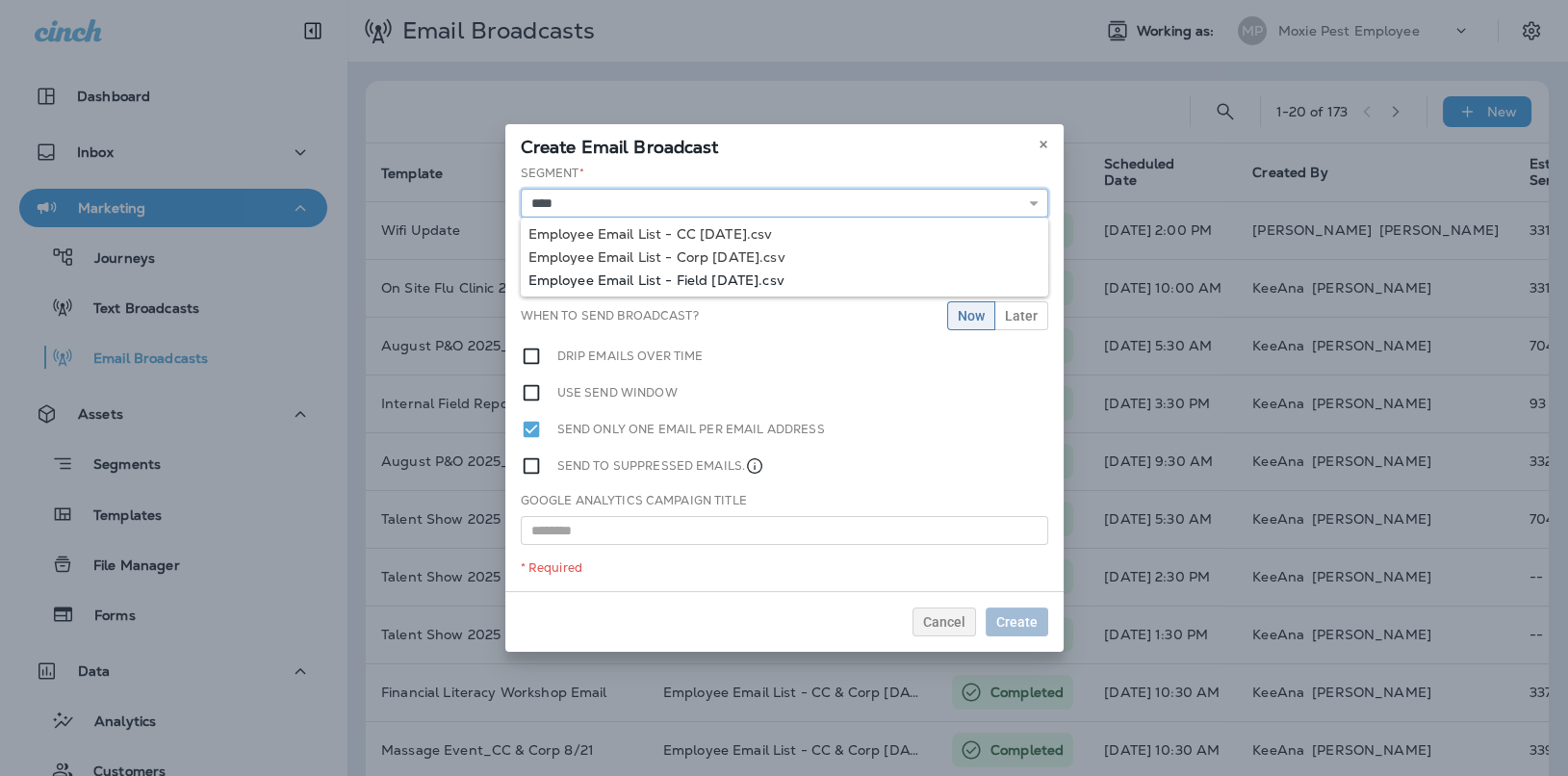
type input "**********"
click at [721, 276] on div "**********" at bounding box center [784, 378] width 559 height 427
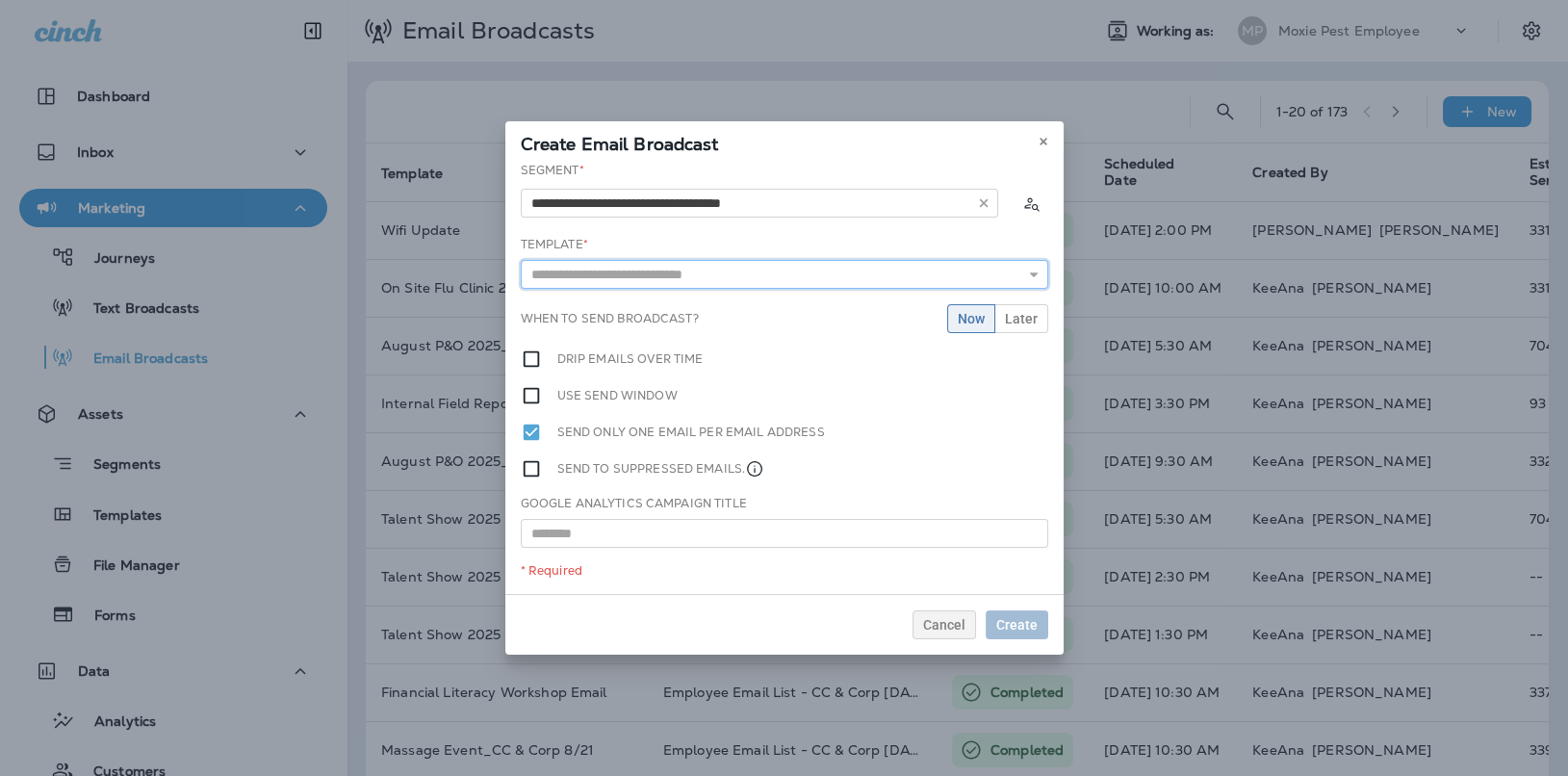
click at [723, 270] on input "text" at bounding box center [784, 273] width 528 height 29
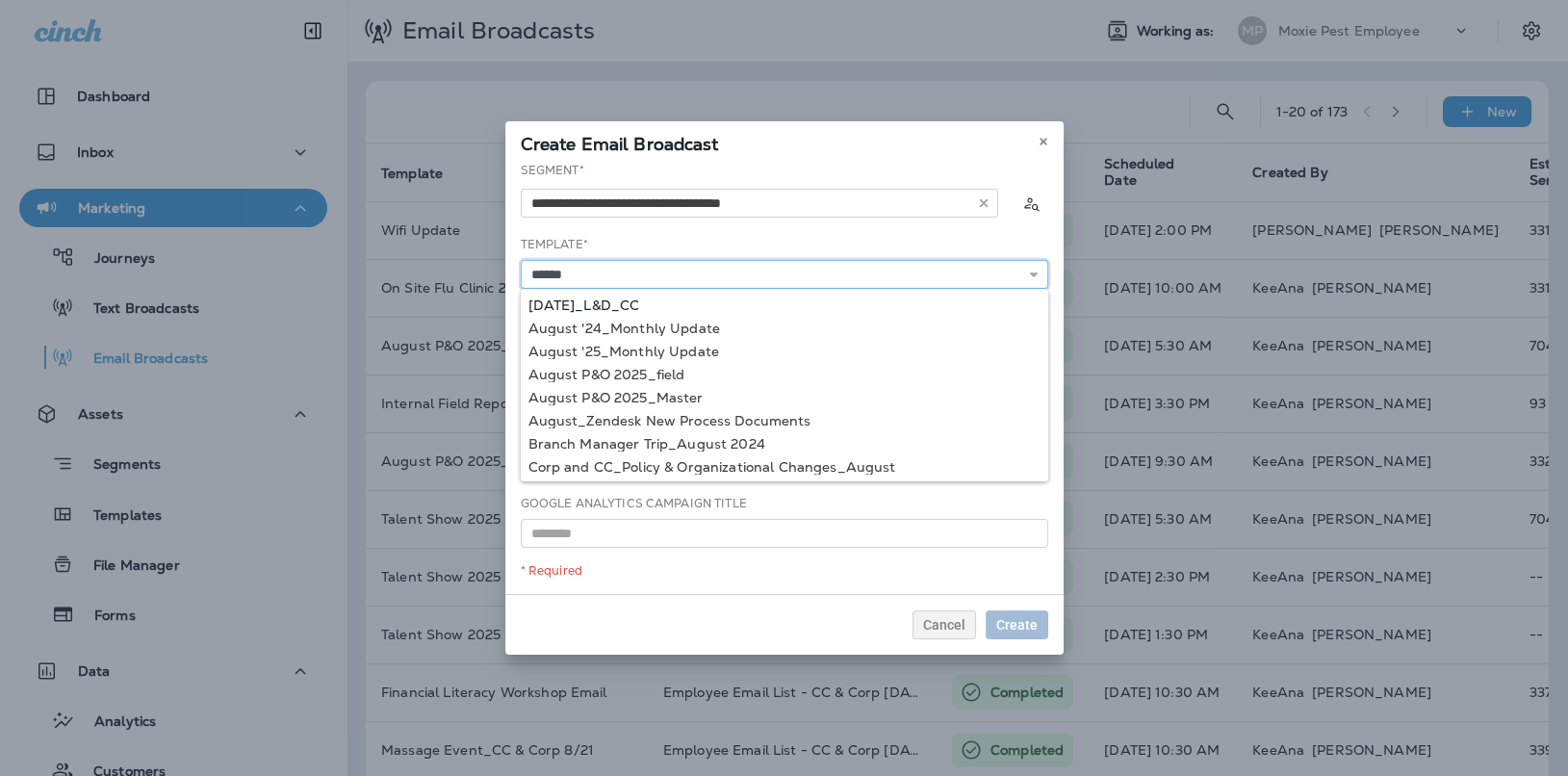
type input "**********"
click at [722, 307] on div "**********" at bounding box center [784, 378] width 559 height 432
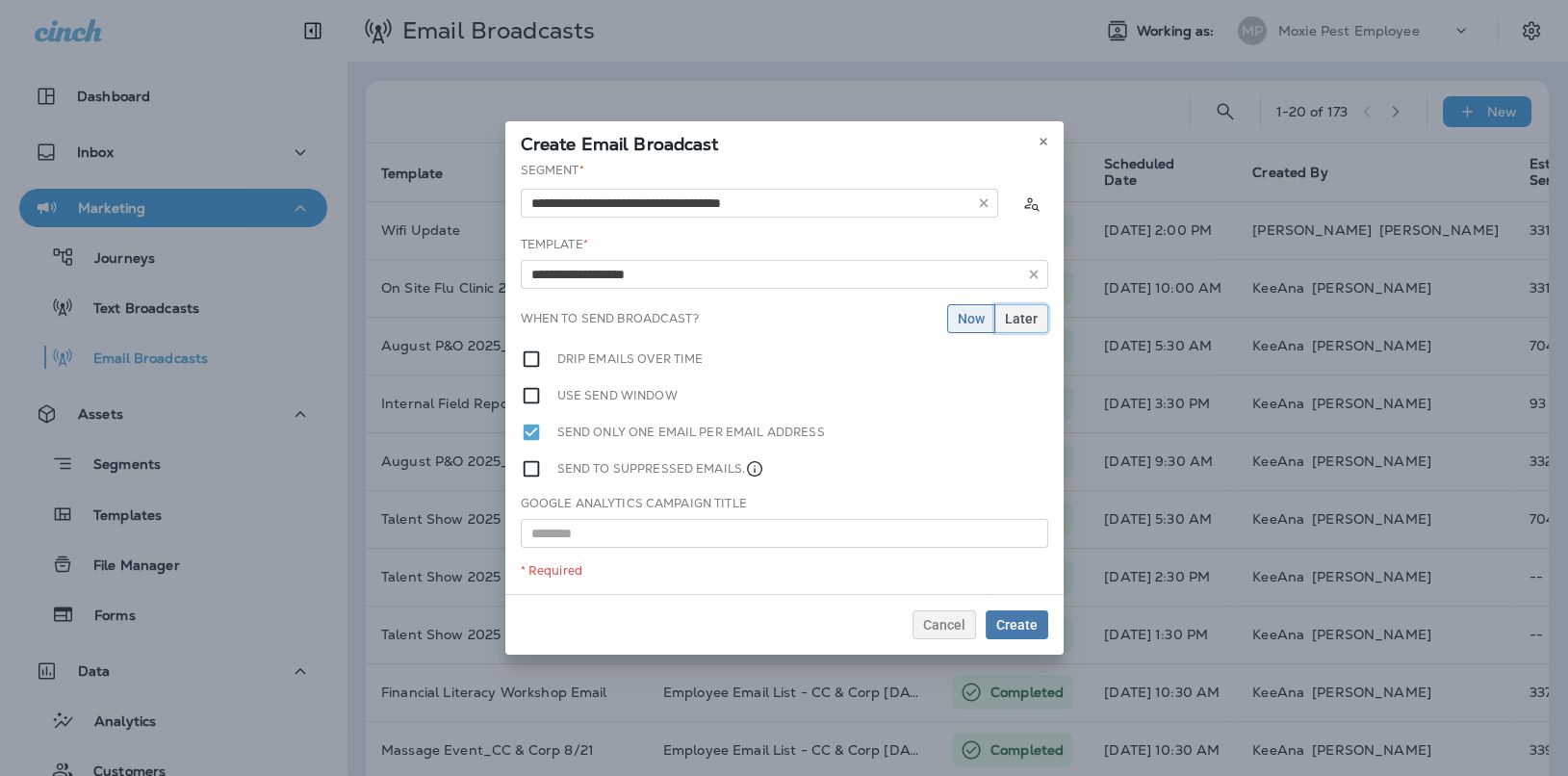
click at [1014, 328] on button "Later" at bounding box center [1021, 318] width 54 height 29
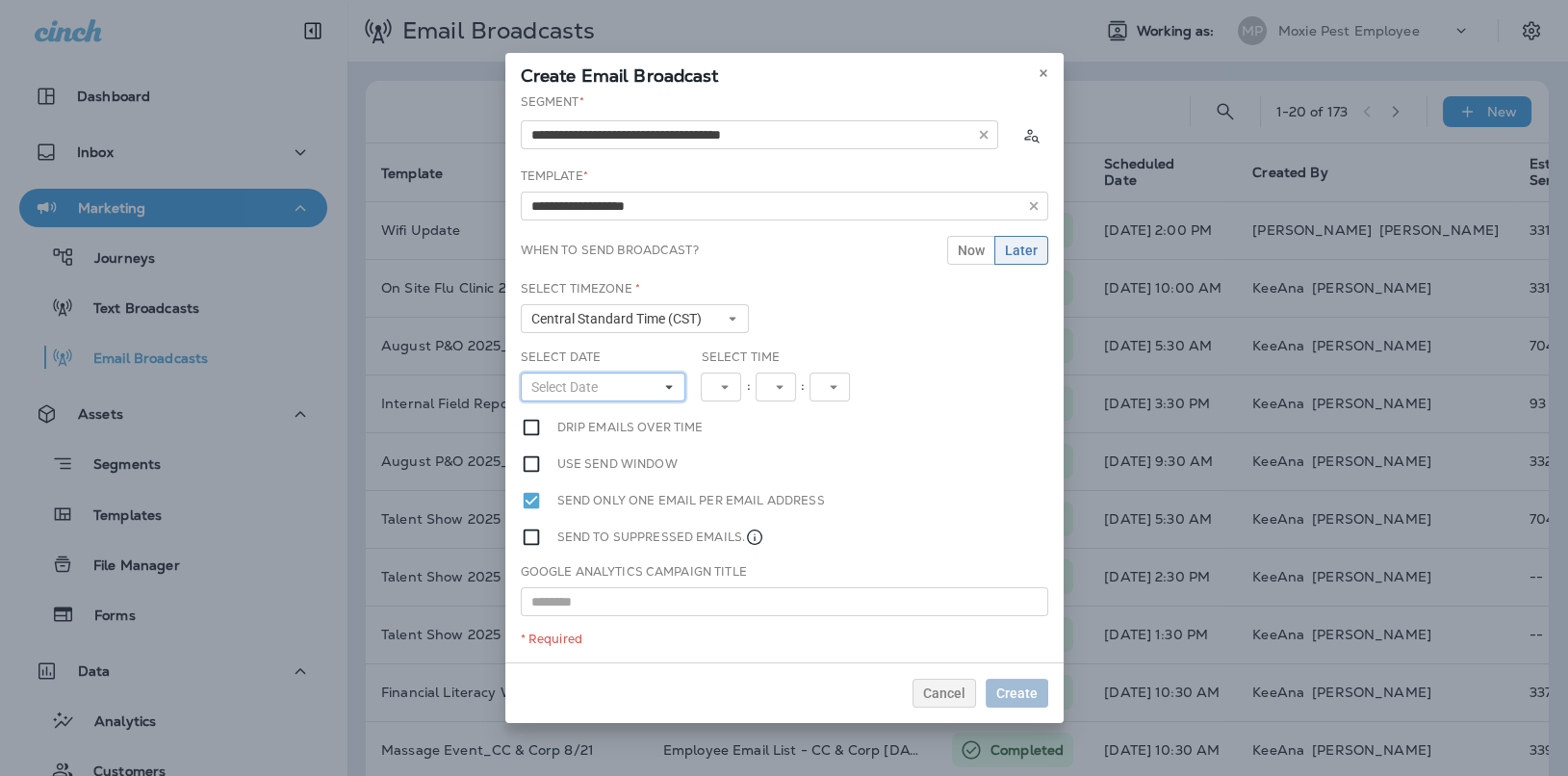
click at [609, 384] on button "Select Date" at bounding box center [604, 386] width 166 height 29
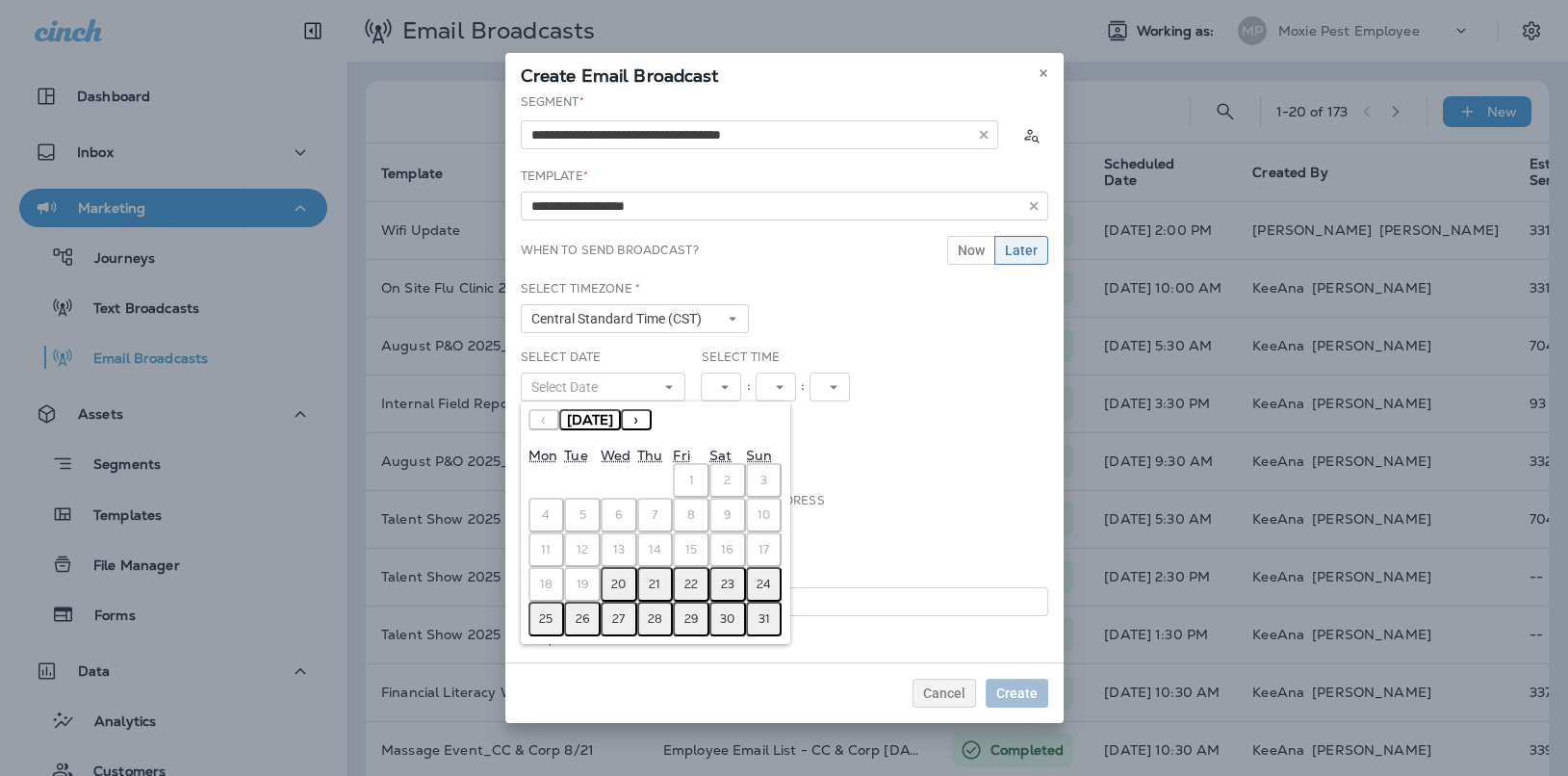
click at [663, 574] on button "21" at bounding box center [655, 584] width 37 height 35
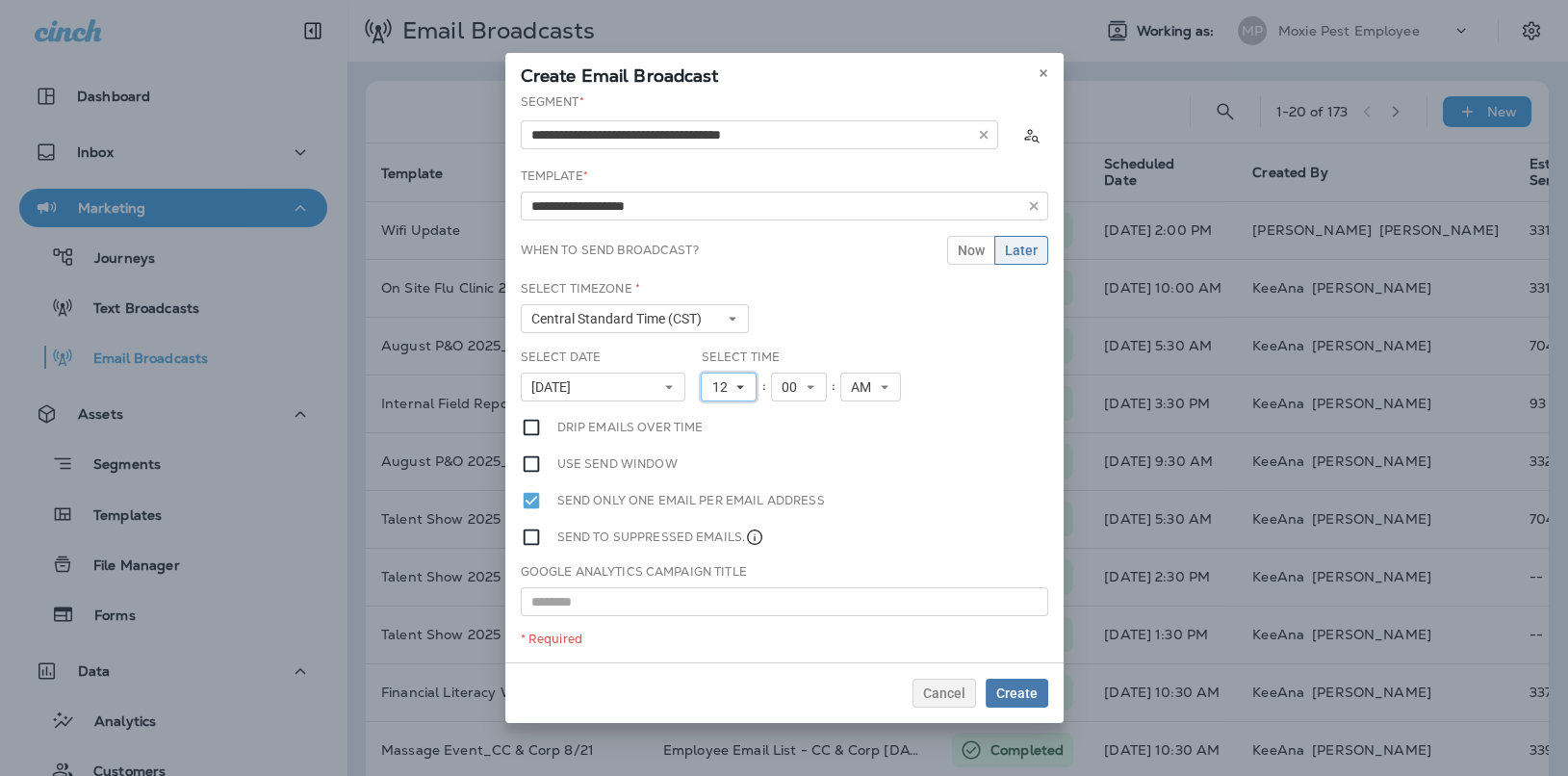
click at [727, 398] on button "12" at bounding box center [728, 386] width 56 height 29
click at [725, 506] on link "5" at bounding box center [728, 509] width 56 height 23
click at [799, 366] on div "Select Time 5 1 2 3 4 5 6 7 8 9 10 11 12 : 00 00 01 02 03 04 05 06 07 08 09 10 …" at bounding box center [801, 375] width 202 height 53
click at [799, 372] on button "00" at bounding box center [791, 386] width 56 height 29
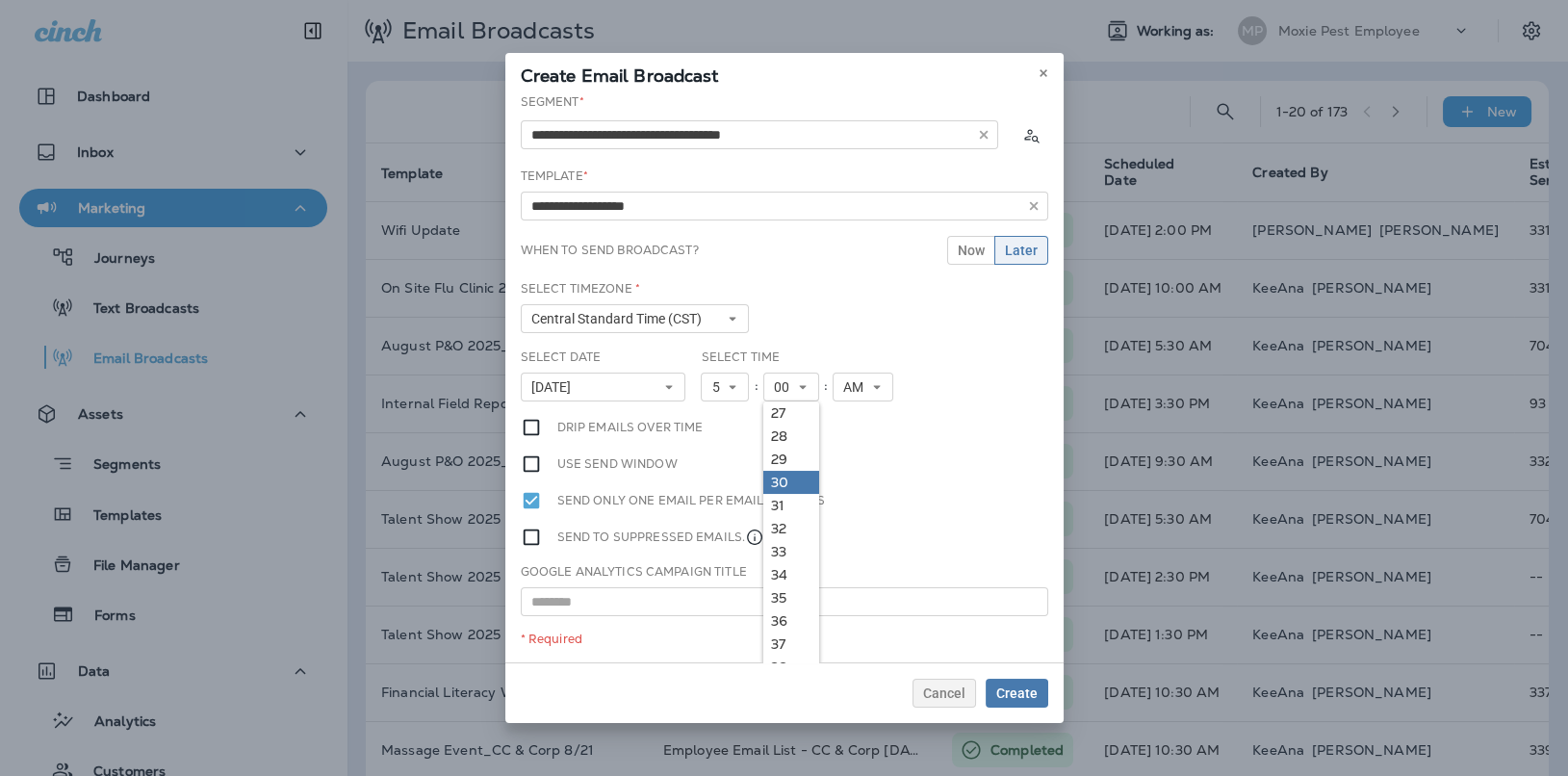
click at [785, 478] on link "30" at bounding box center [791, 482] width 56 height 23
click at [1014, 686] on span "Create" at bounding box center [1017, 693] width 41 height 14
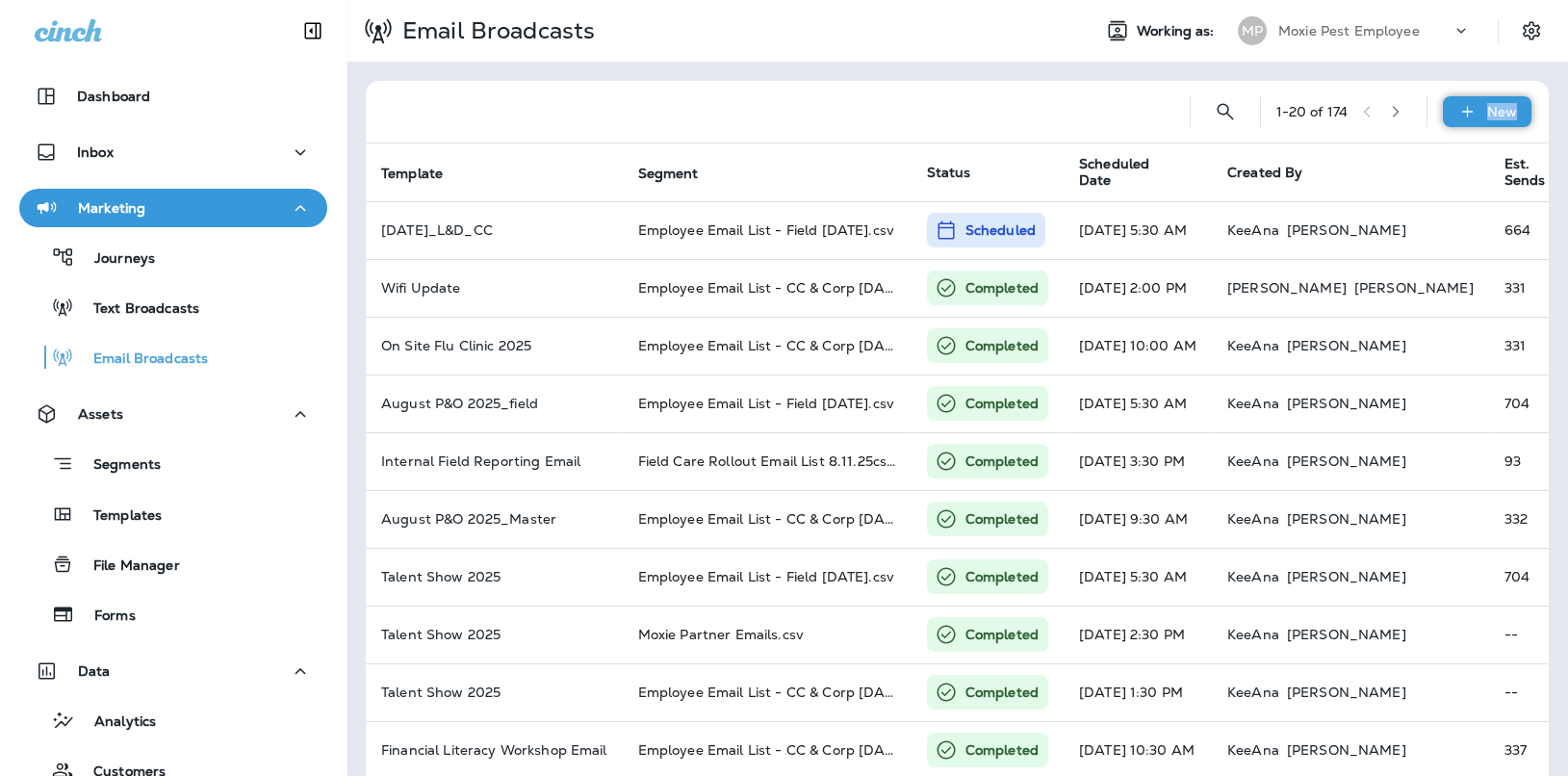
click at [1490, 119] on div "New" at bounding box center [1487, 112] width 89 height 31
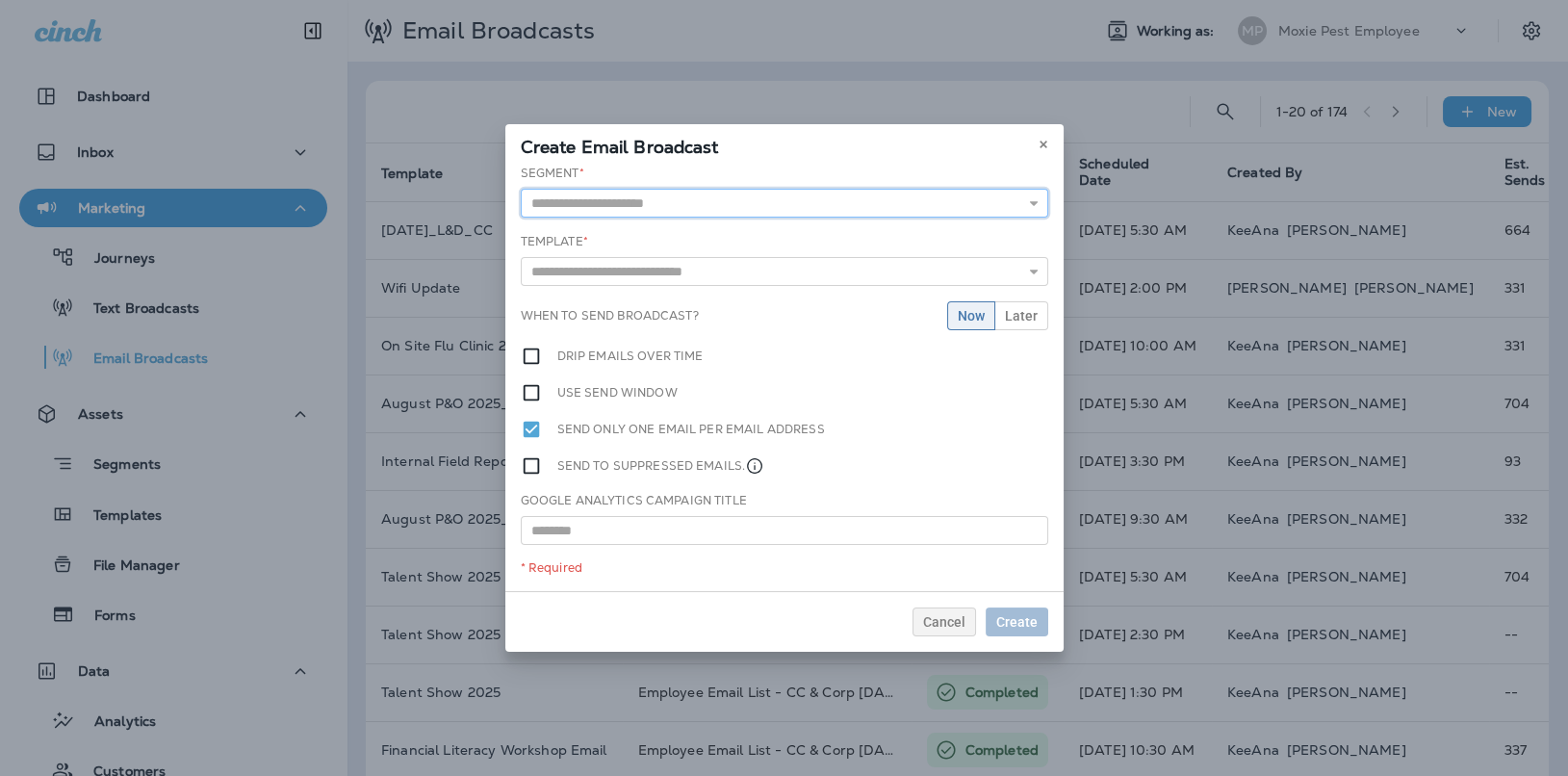
click at [750, 205] on input "text" at bounding box center [784, 202] width 528 height 29
type input "**********"
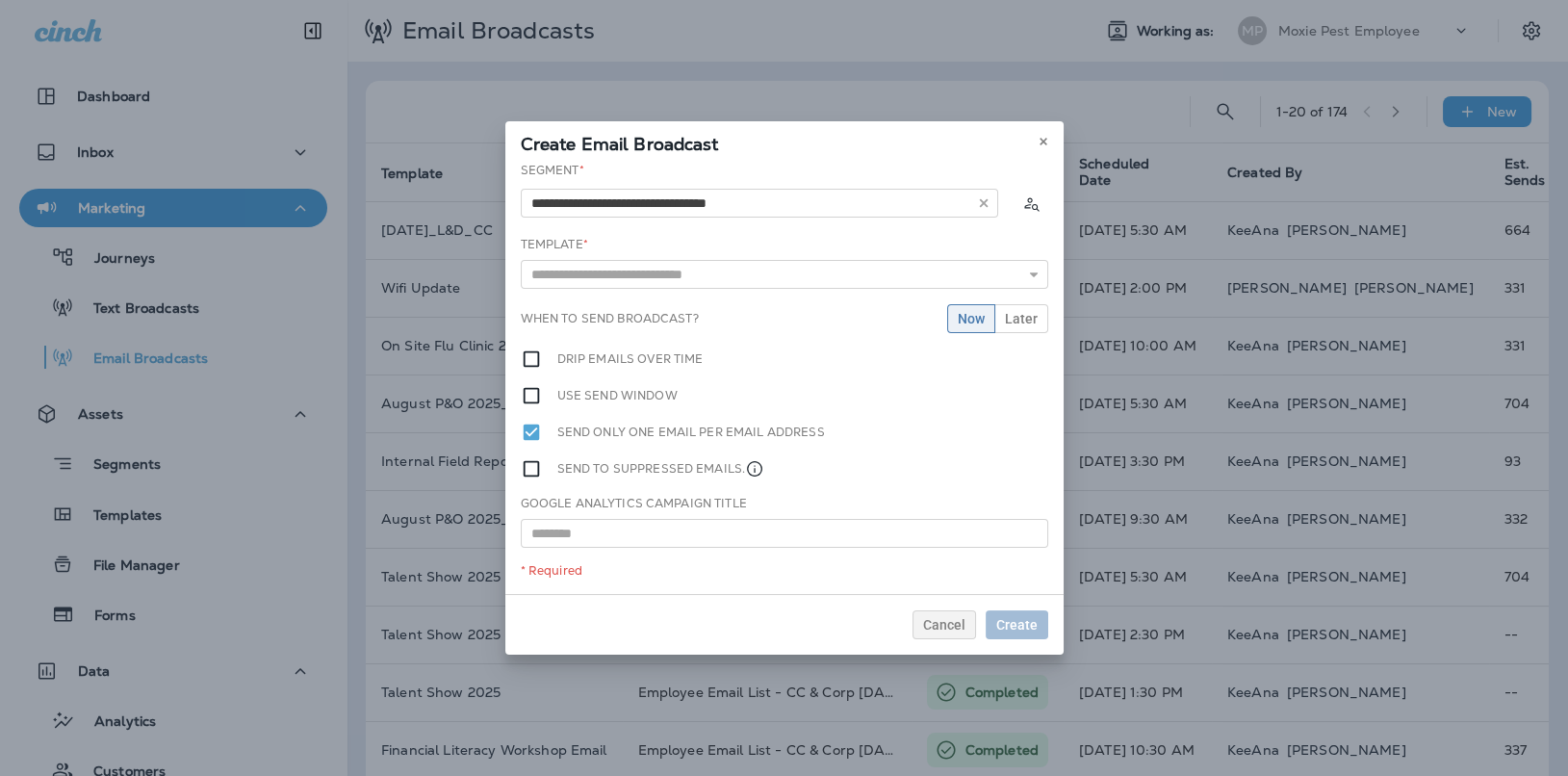
click at [709, 231] on div "**********" at bounding box center [784, 378] width 559 height 432
click at [675, 264] on input "text" at bounding box center [784, 273] width 528 height 29
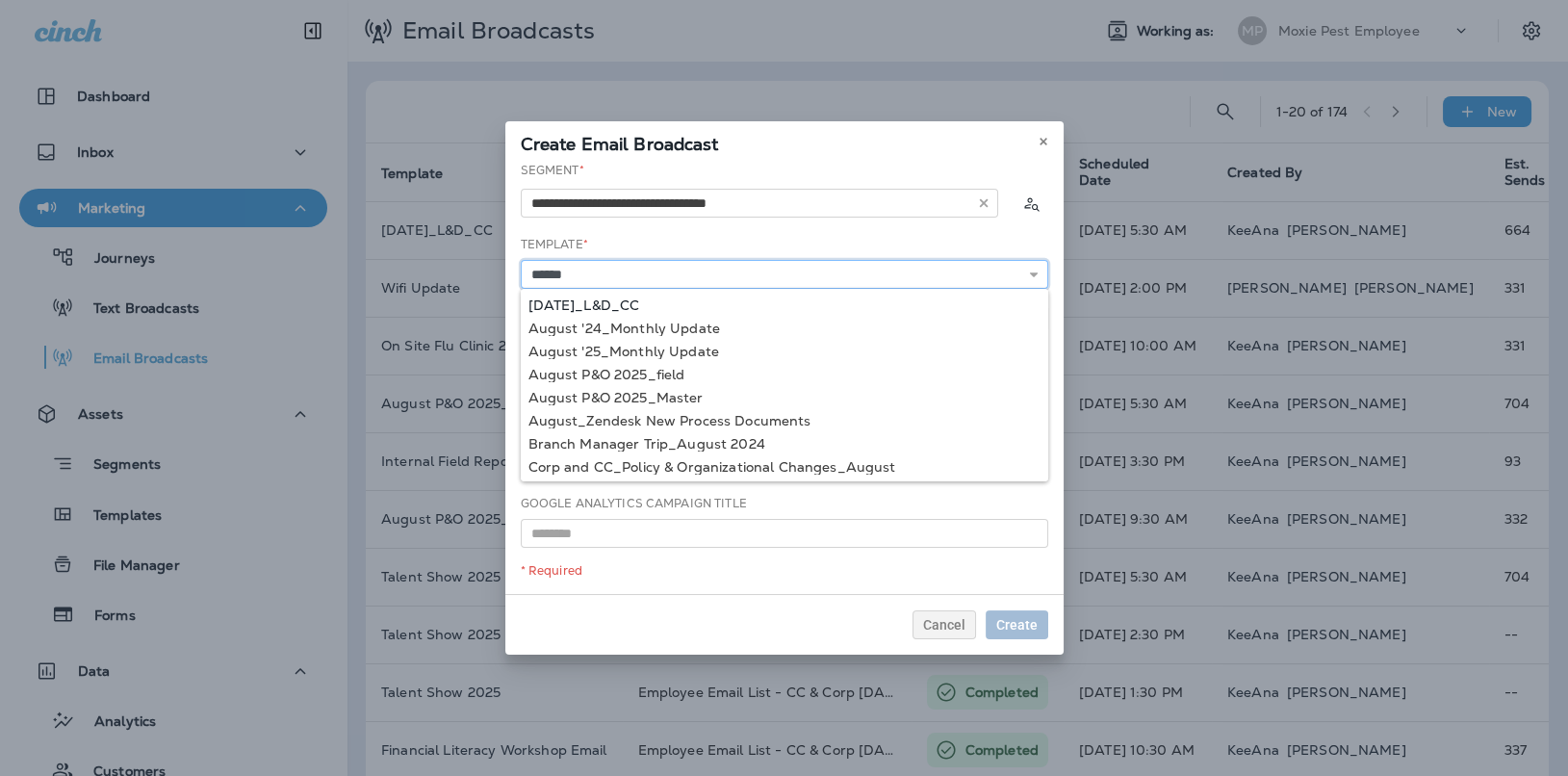
type input "**********"
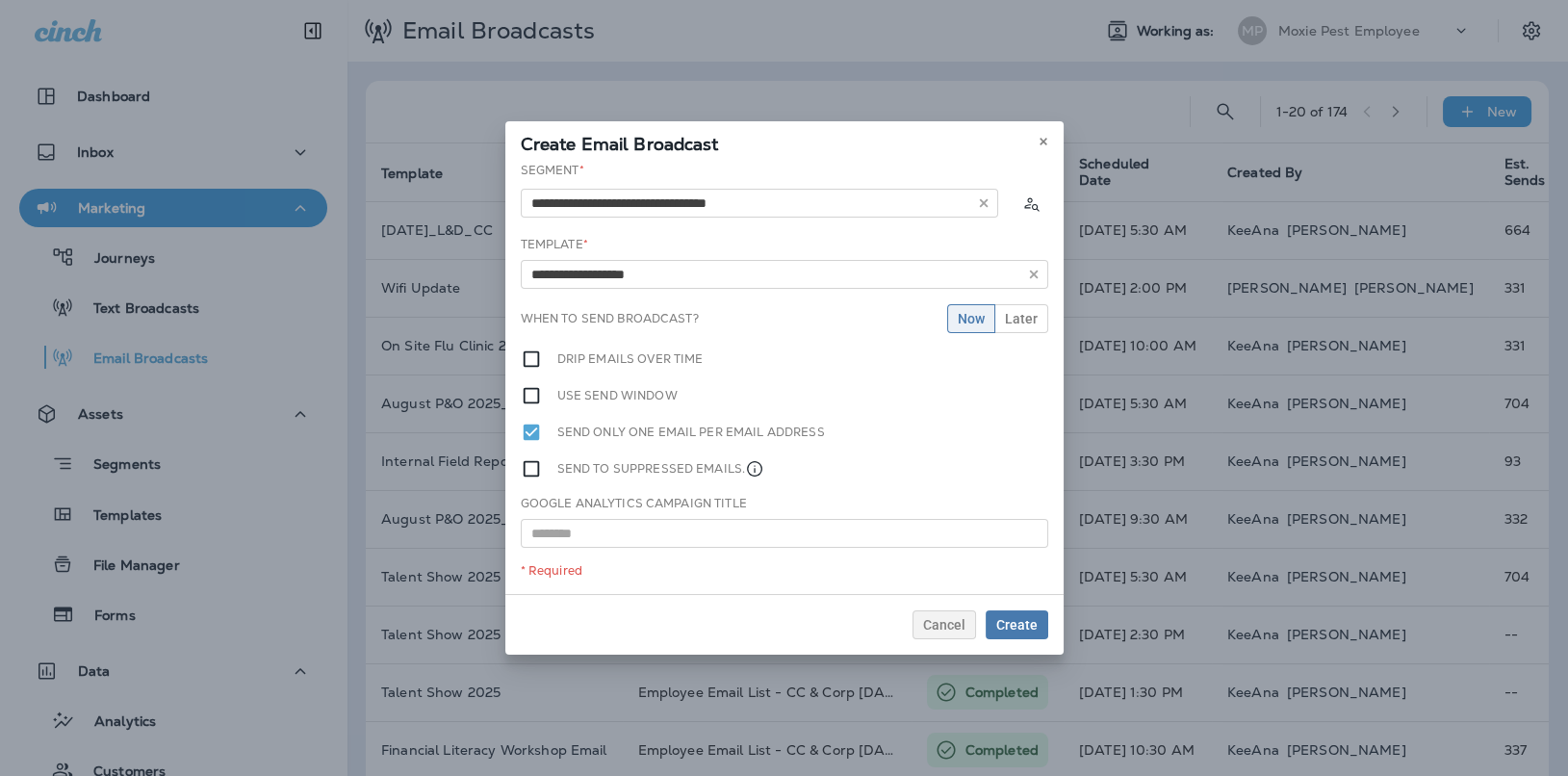
click at [699, 301] on div "**********" at bounding box center [784, 378] width 559 height 432
click at [1005, 288] on input "**********" at bounding box center [784, 273] width 528 height 29
click at [1027, 328] on button "Later" at bounding box center [1021, 318] width 54 height 29
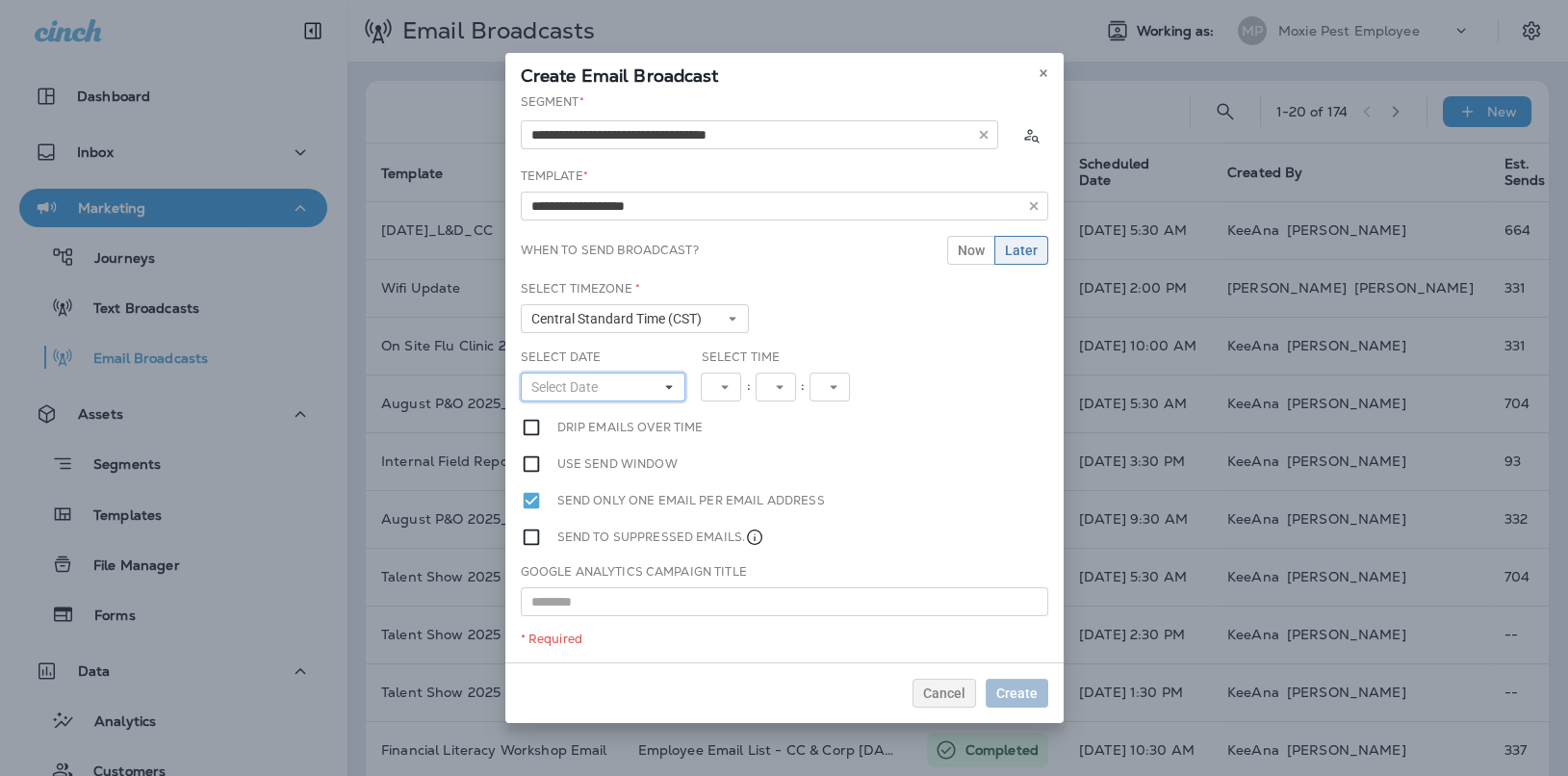
click at [646, 392] on button "Select Date" at bounding box center [604, 386] width 166 height 29
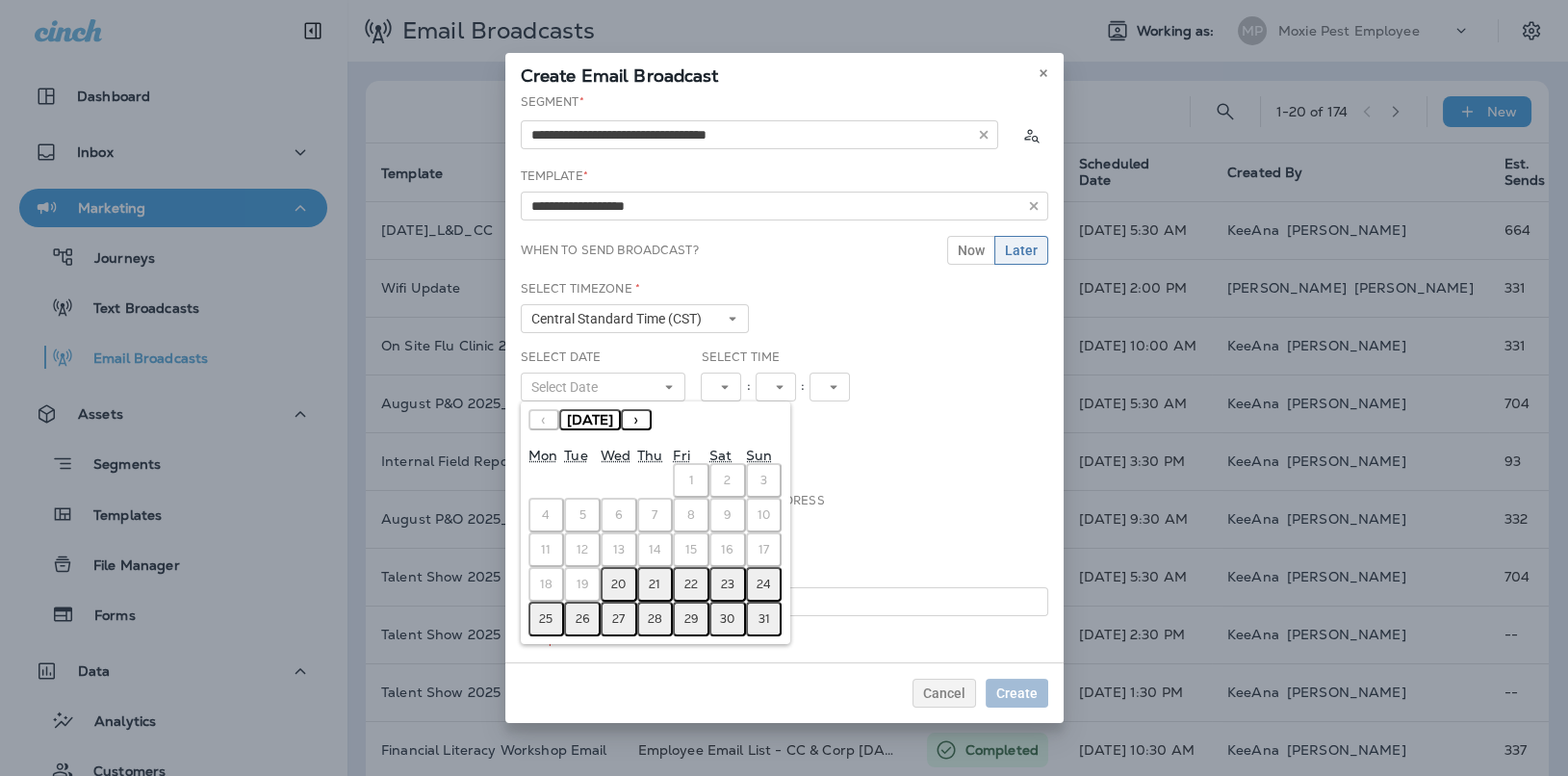
click at [656, 593] on button "21" at bounding box center [655, 584] width 37 height 35
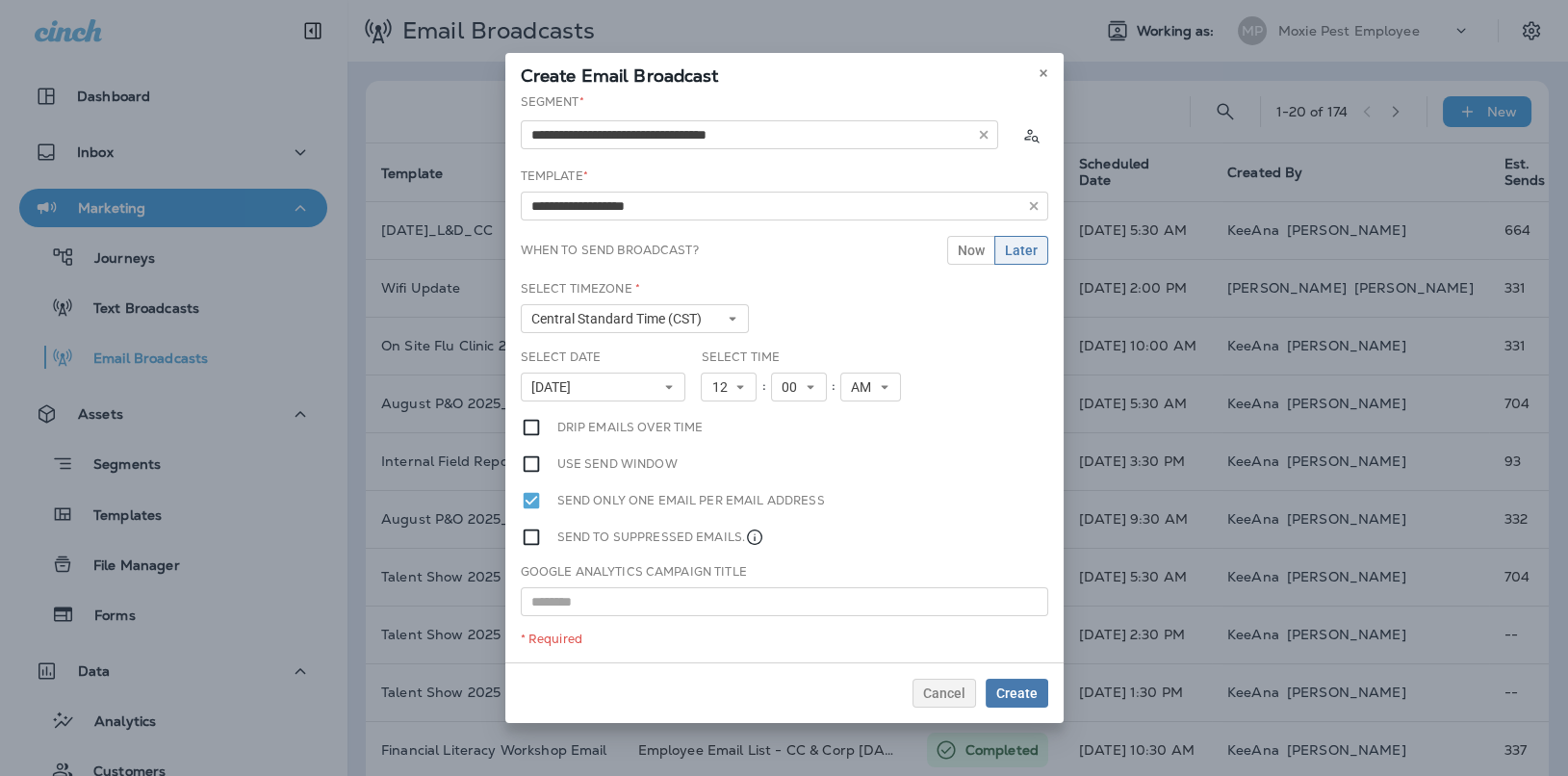
click at [753, 401] on div "Select Time 12 1 2 3 4 5 6 7 8 9 10 11 12 : 00 00 01 02 03 04 05 06 07 08 09 10…" at bounding box center [801, 382] width 217 height 68
click at [743, 397] on button "12" at bounding box center [728, 386] width 56 height 29
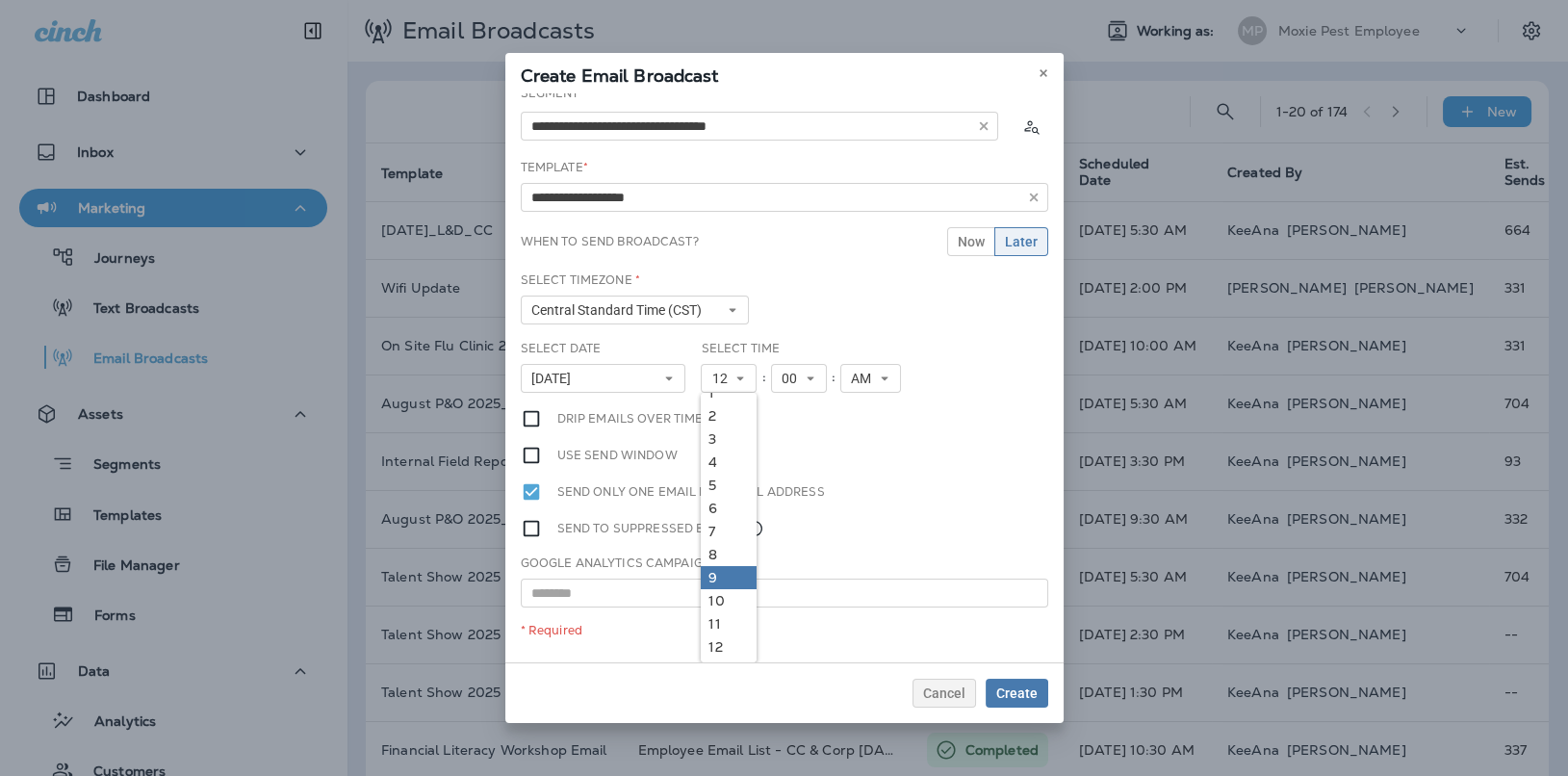
click at [730, 585] on link "9" at bounding box center [728, 578] width 56 height 23
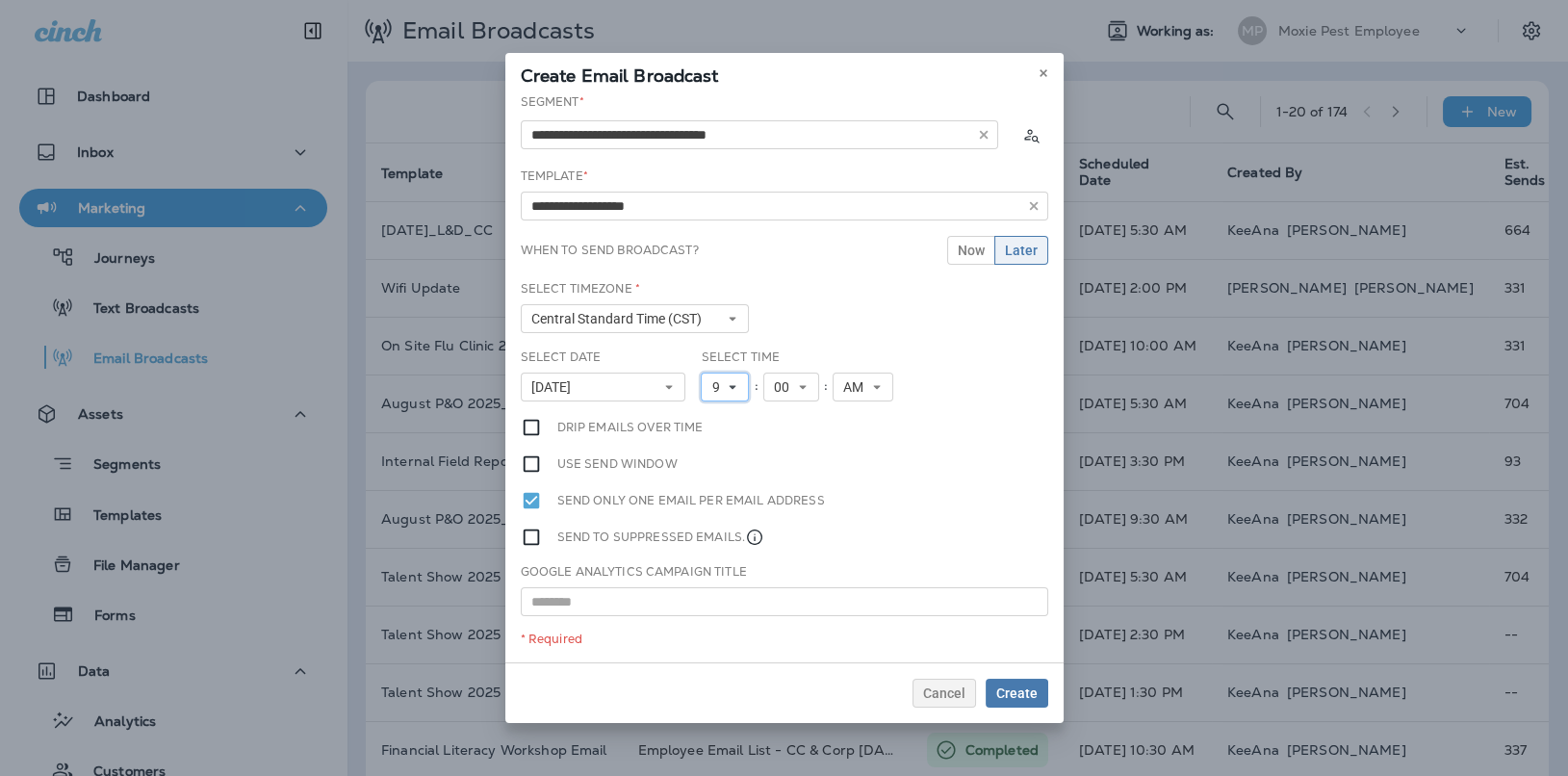
click at [727, 385] on icon at bounding box center [732, 387] width 12 height 12
click at [714, 392] on span "9" at bounding box center [719, 387] width 16 height 17
click at [722, 386] on span "9" at bounding box center [719, 387] width 16 height 17
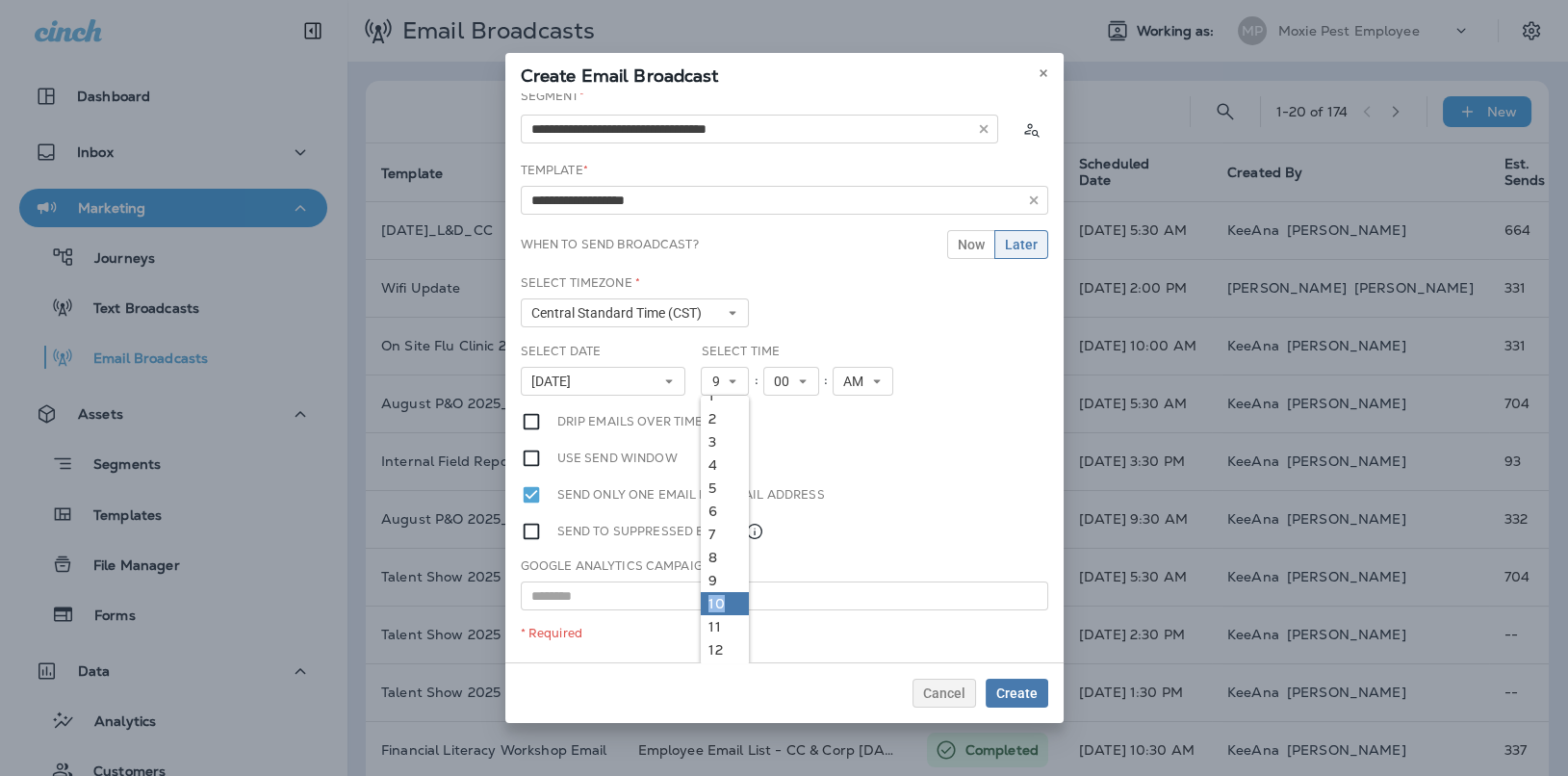
click at [725, 594] on ul "1 2 3 4 5 6 7 8 9 10 11 12" at bounding box center [724, 522] width 48 height 287
click at [725, 594] on link "10" at bounding box center [724, 603] width 48 height 23
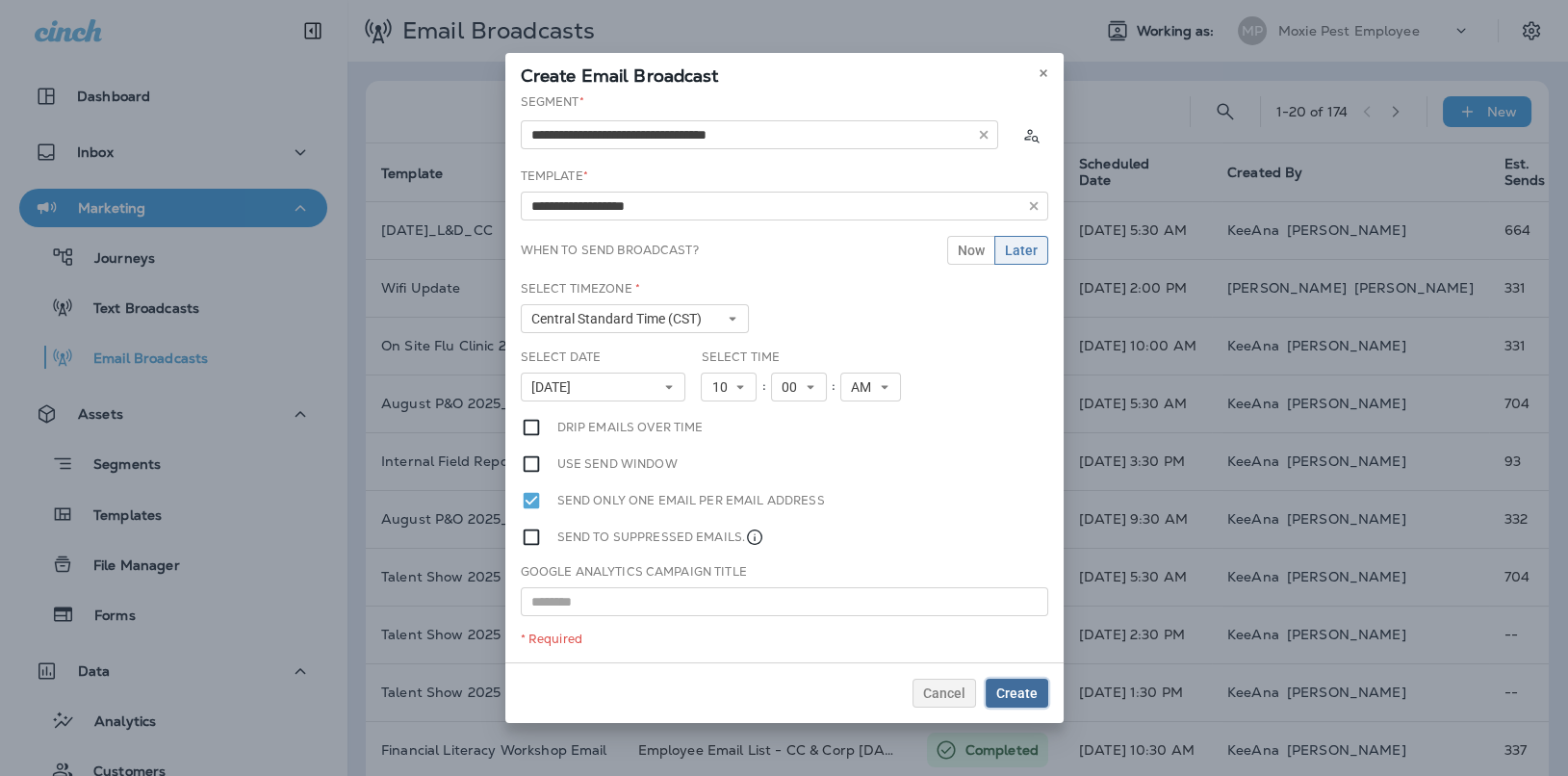
click at [1008, 689] on span "Create" at bounding box center [1017, 693] width 41 height 14
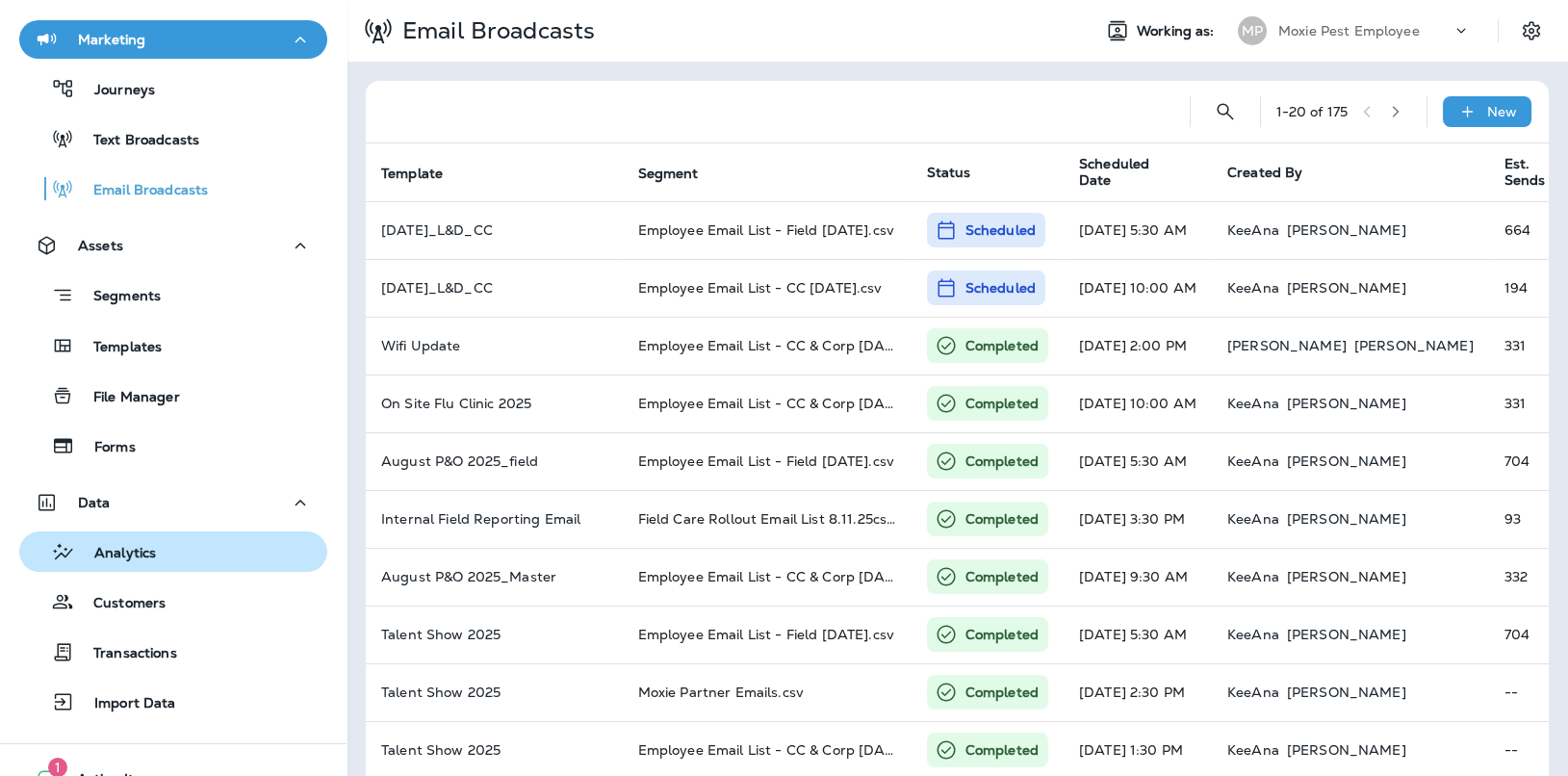
scroll to position [292, 0]
